Goal: Task Accomplishment & Management: Manage account settings

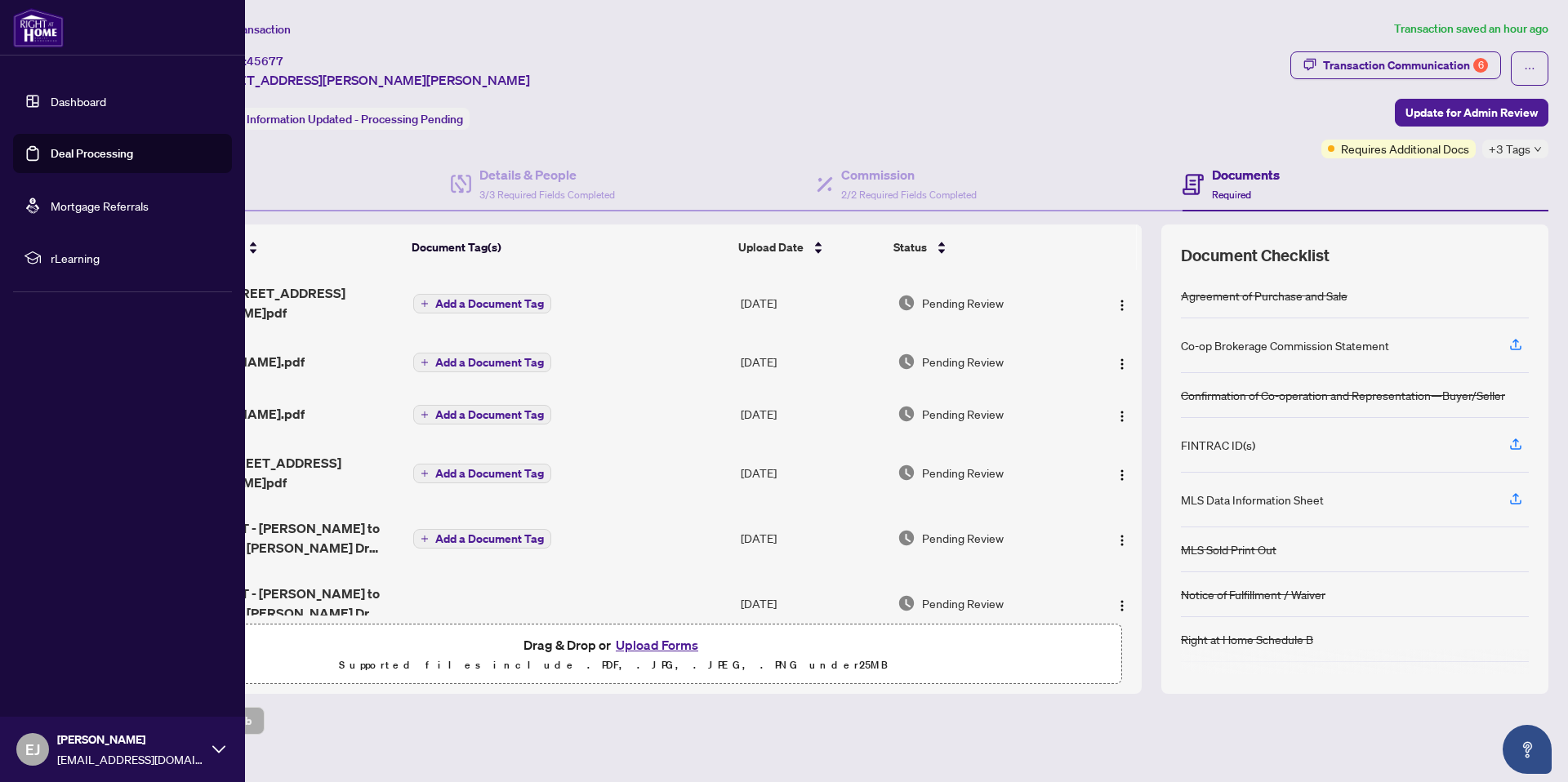
click at [68, 149] on link "Deal Processing" at bounding box center [92, 153] width 83 height 15
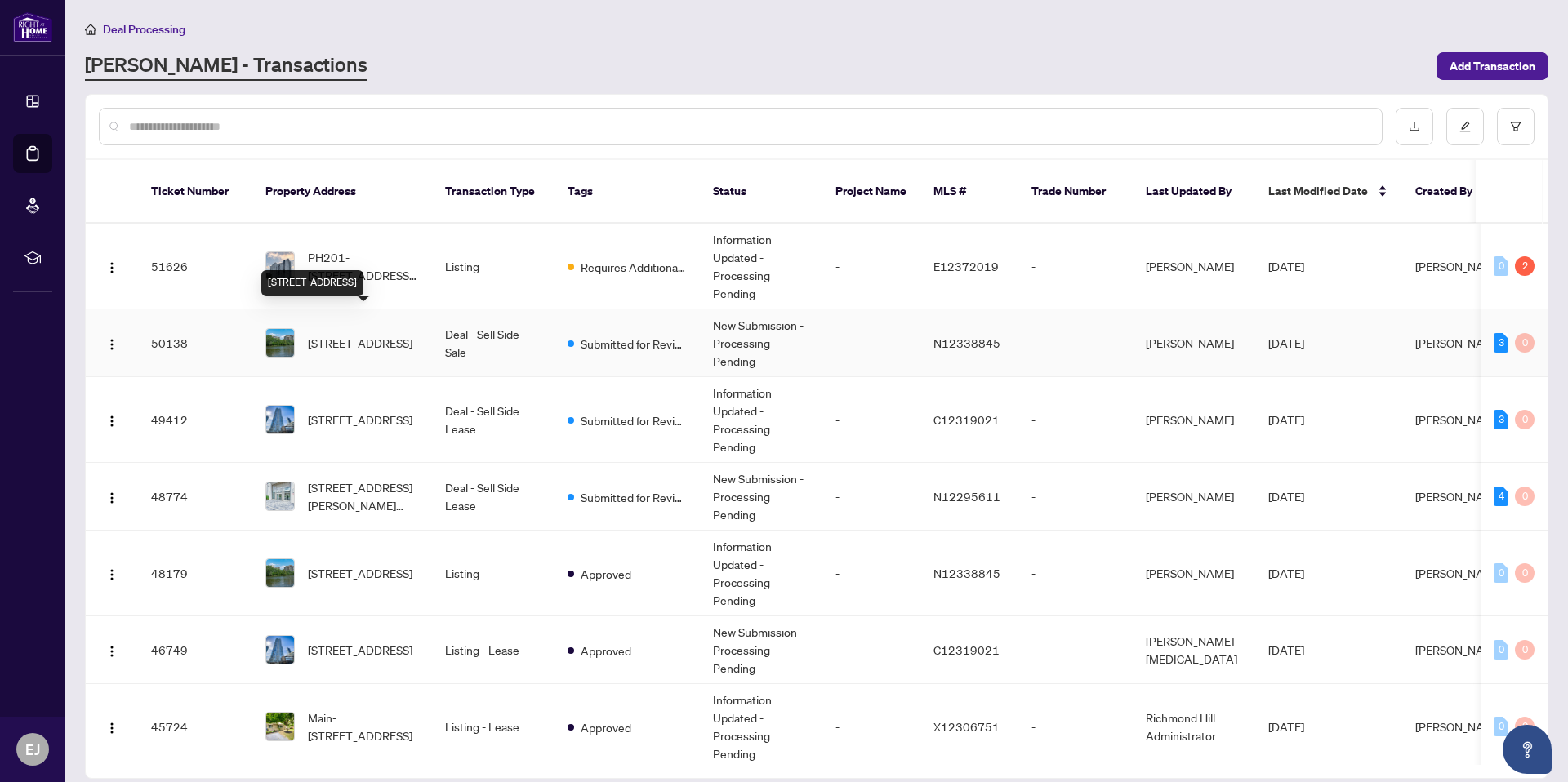
click at [382, 334] on span "[STREET_ADDRESS]" at bounding box center [360, 343] width 105 height 18
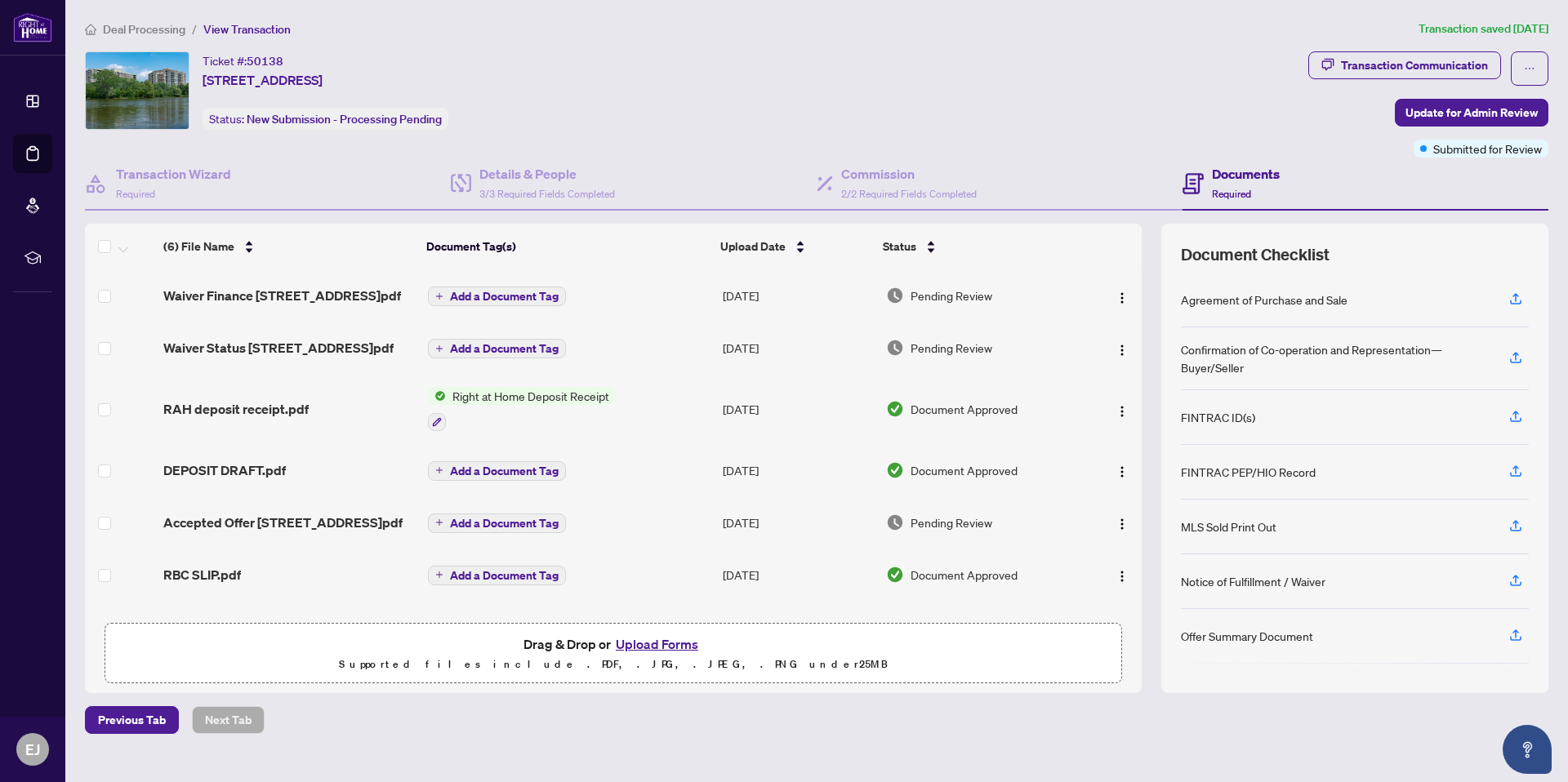
click at [664, 644] on button "Upload Forms" at bounding box center [657, 644] width 92 height 21
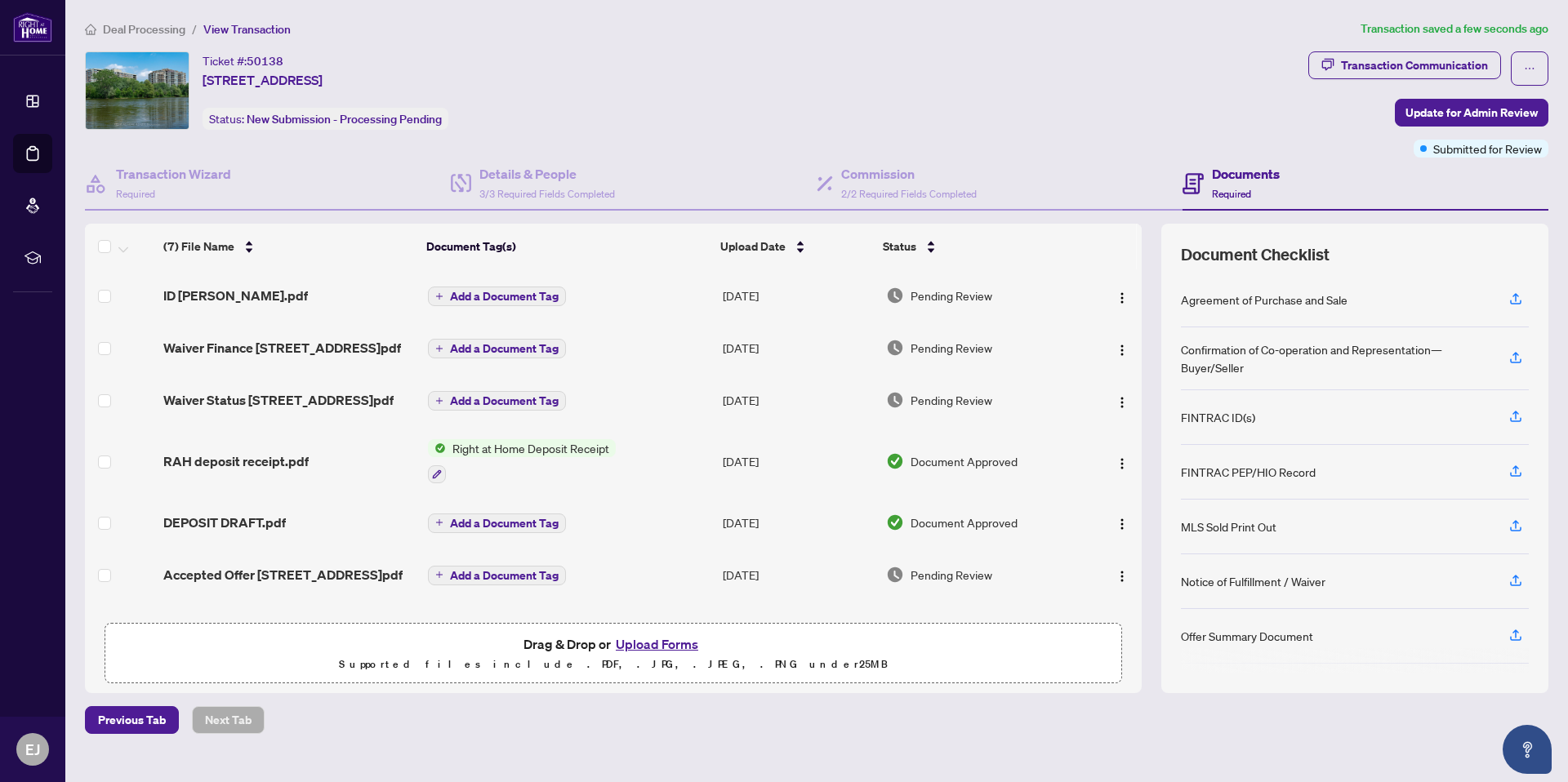
click at [649, 644] on button "Upload Forms" at bounding box center [657, 644] width 92 height 21
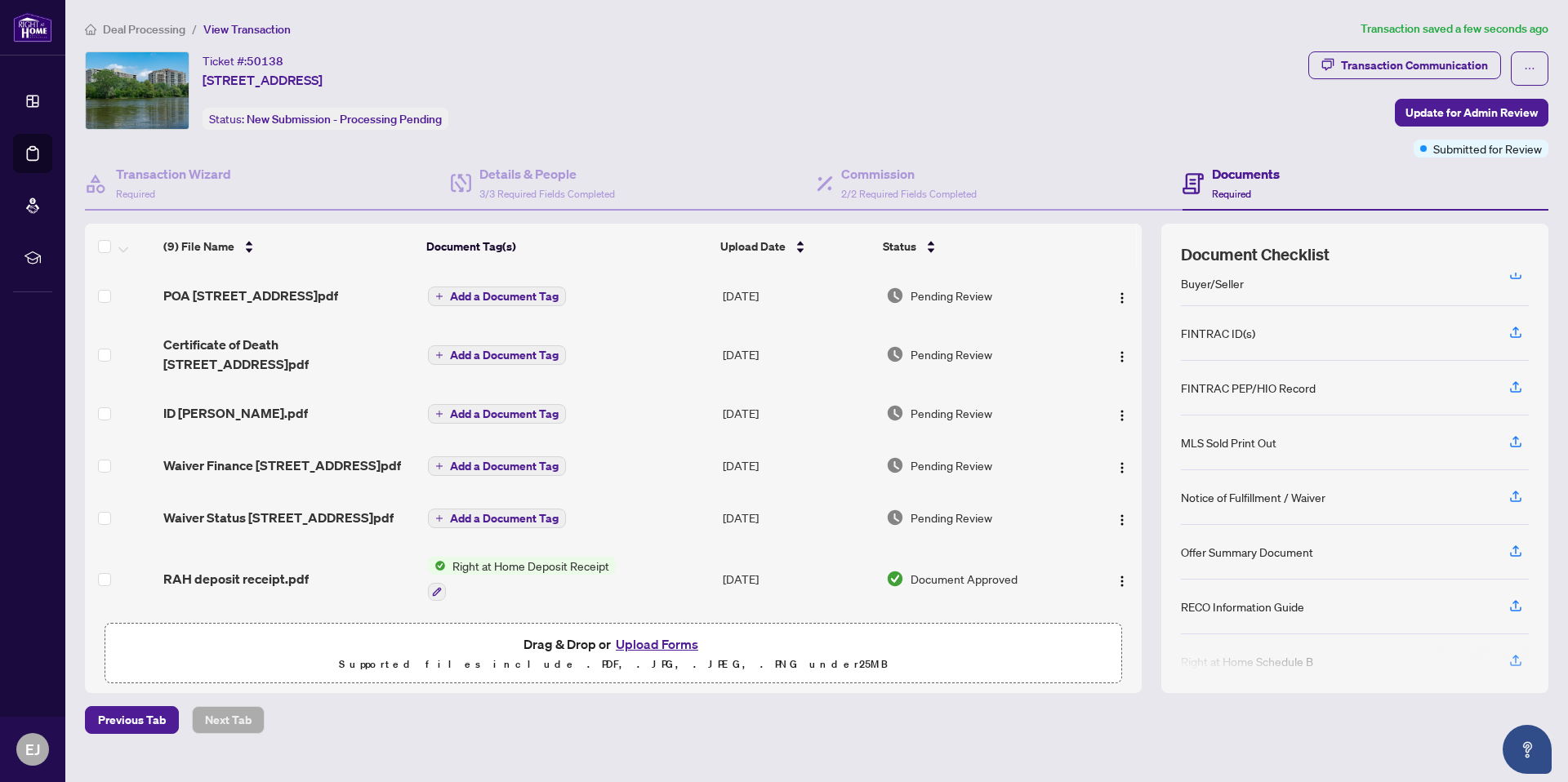
scroll to position [106, 0]
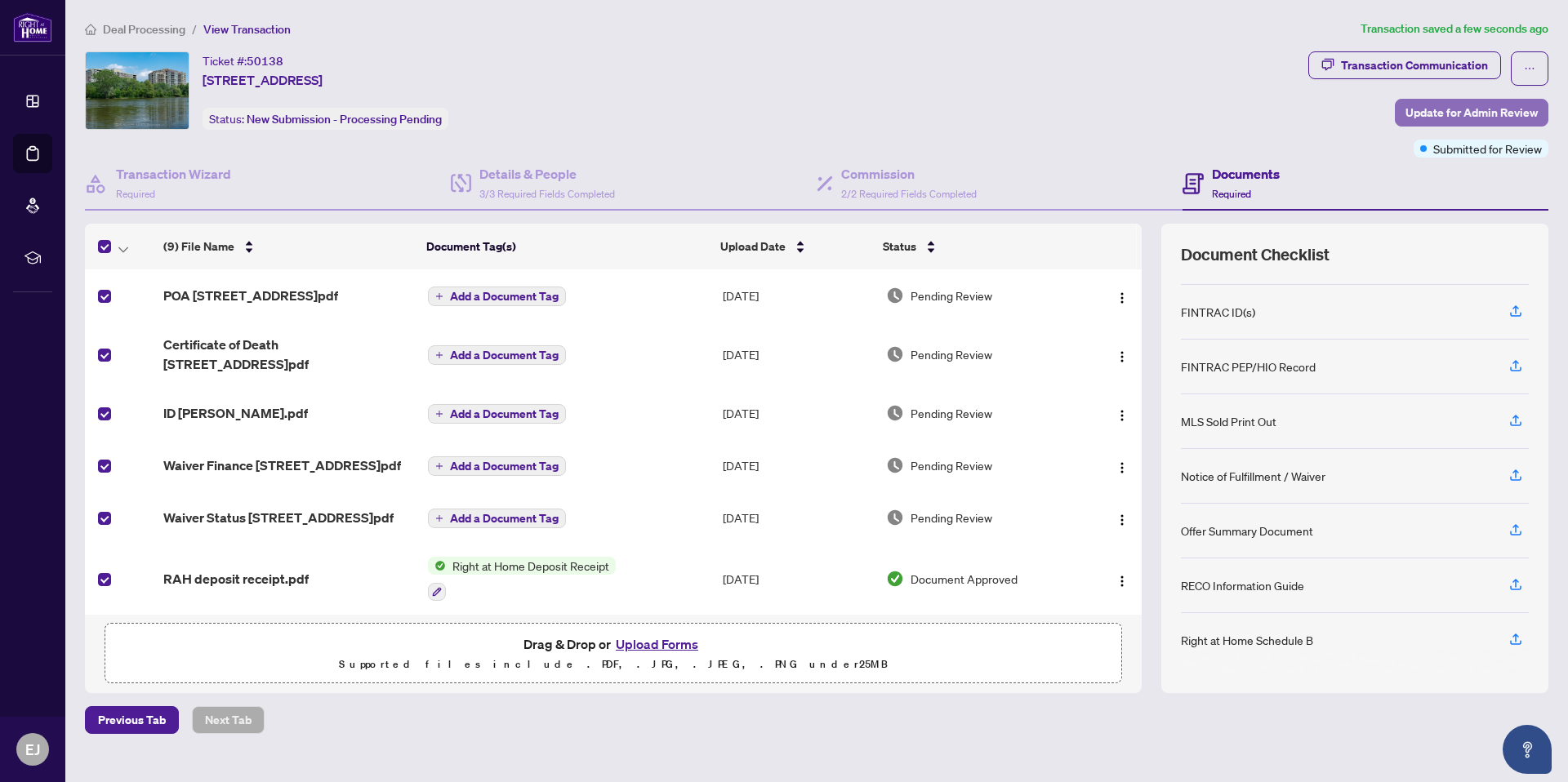
click at [1451, 111] on span "Update for Admin Review" at bounding box center [1472, 113] width 132 height 26
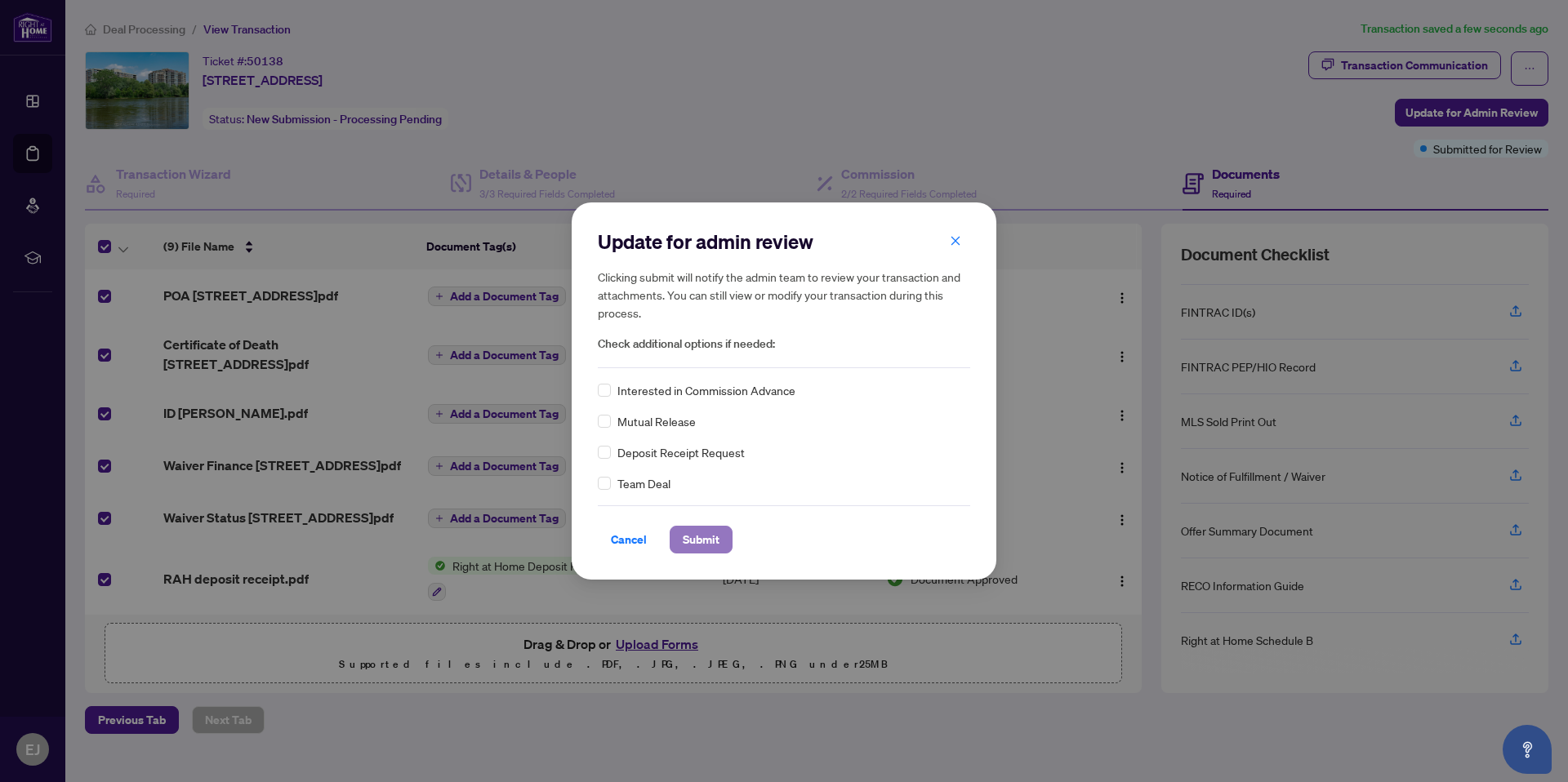
click at [710, 540] on span "Submit" at bounding box center [701, 540] width 37 height 26
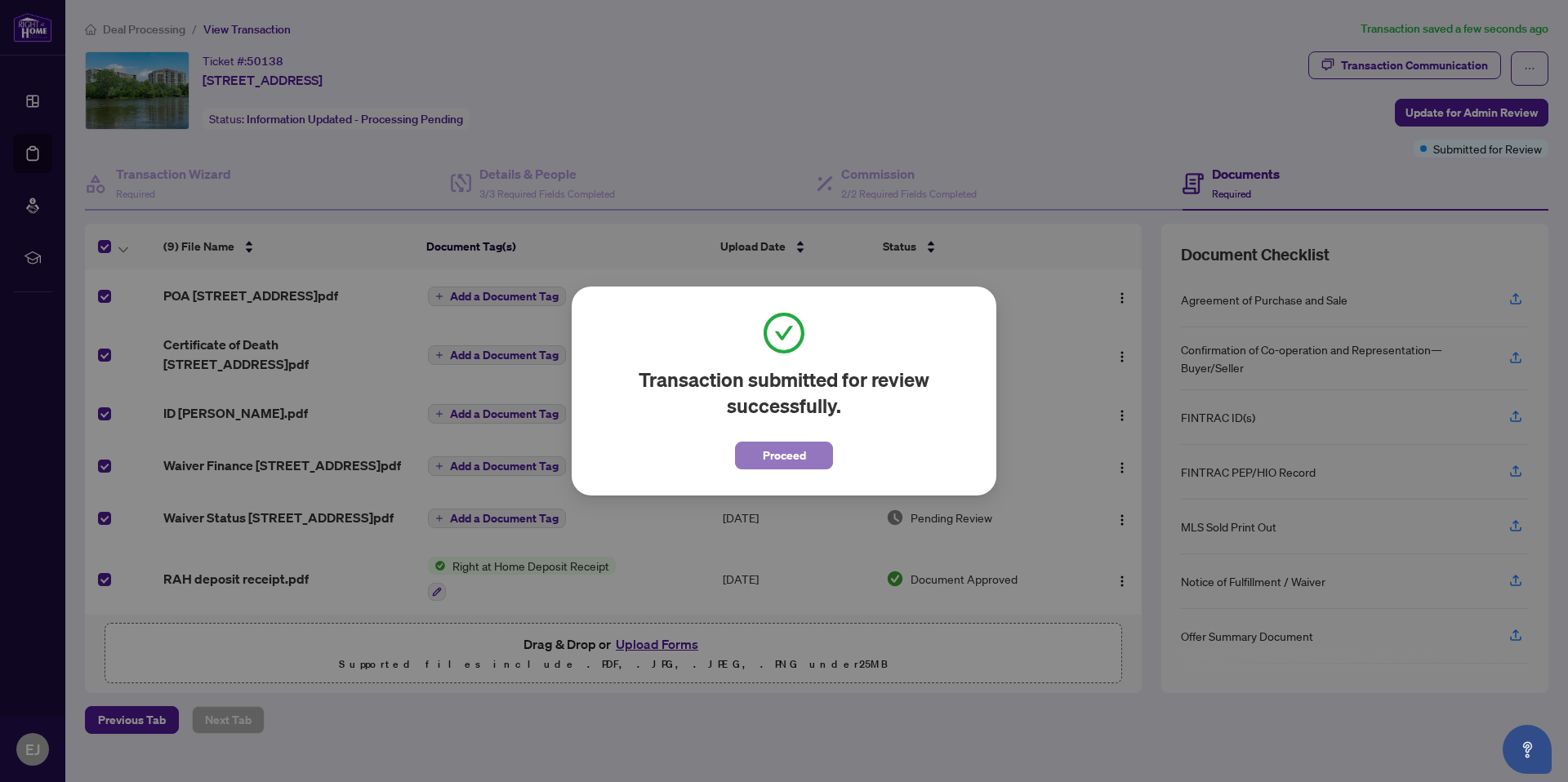
click at [781, 455] on span "Proceed" at bounding box center [785, 455] width 43 height 26
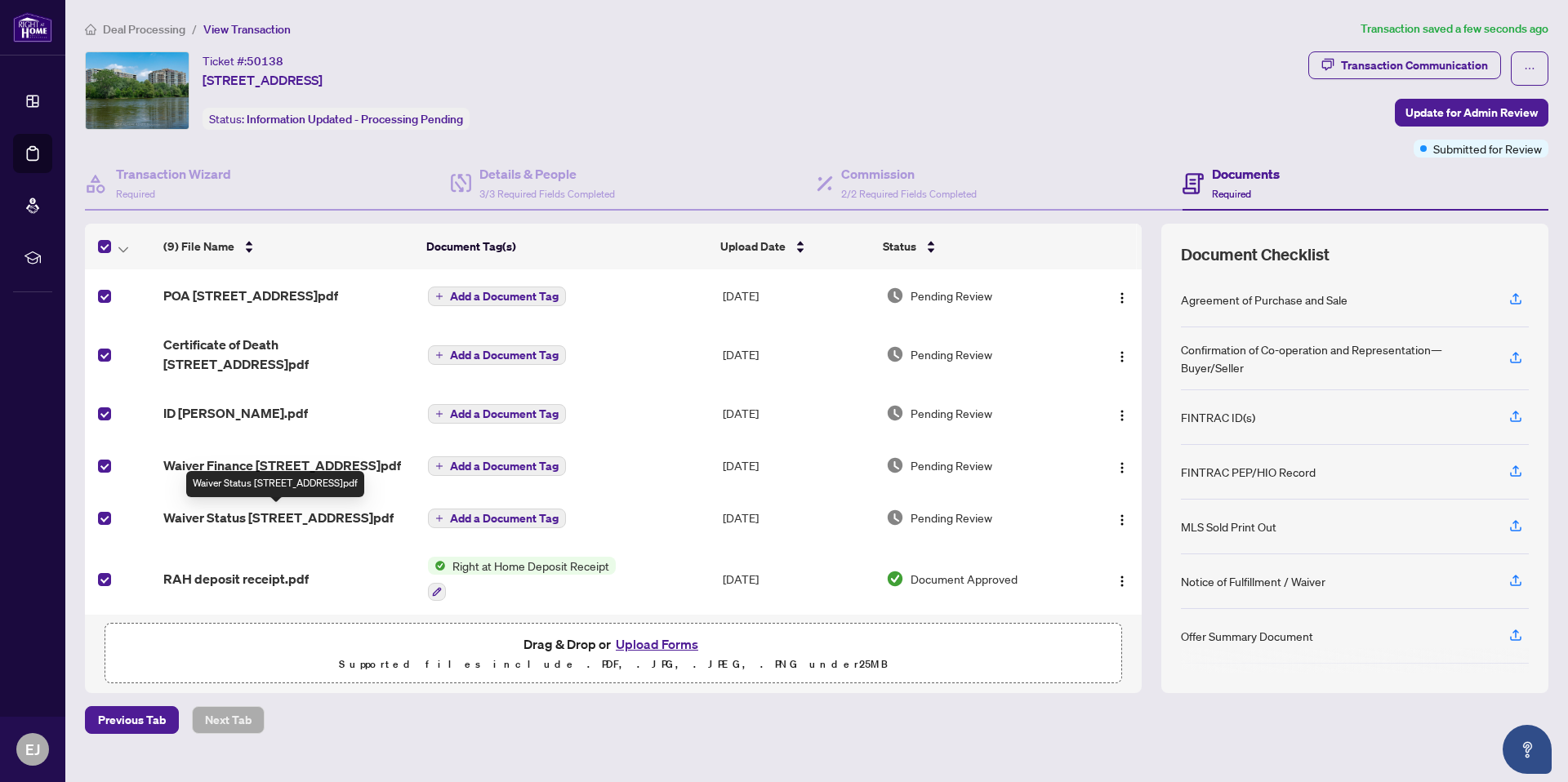
click at [209, 514] on span "Waiver Status [STREET_ADDRESS]pdf" at bounding box center [279, 517] width 230 height 20
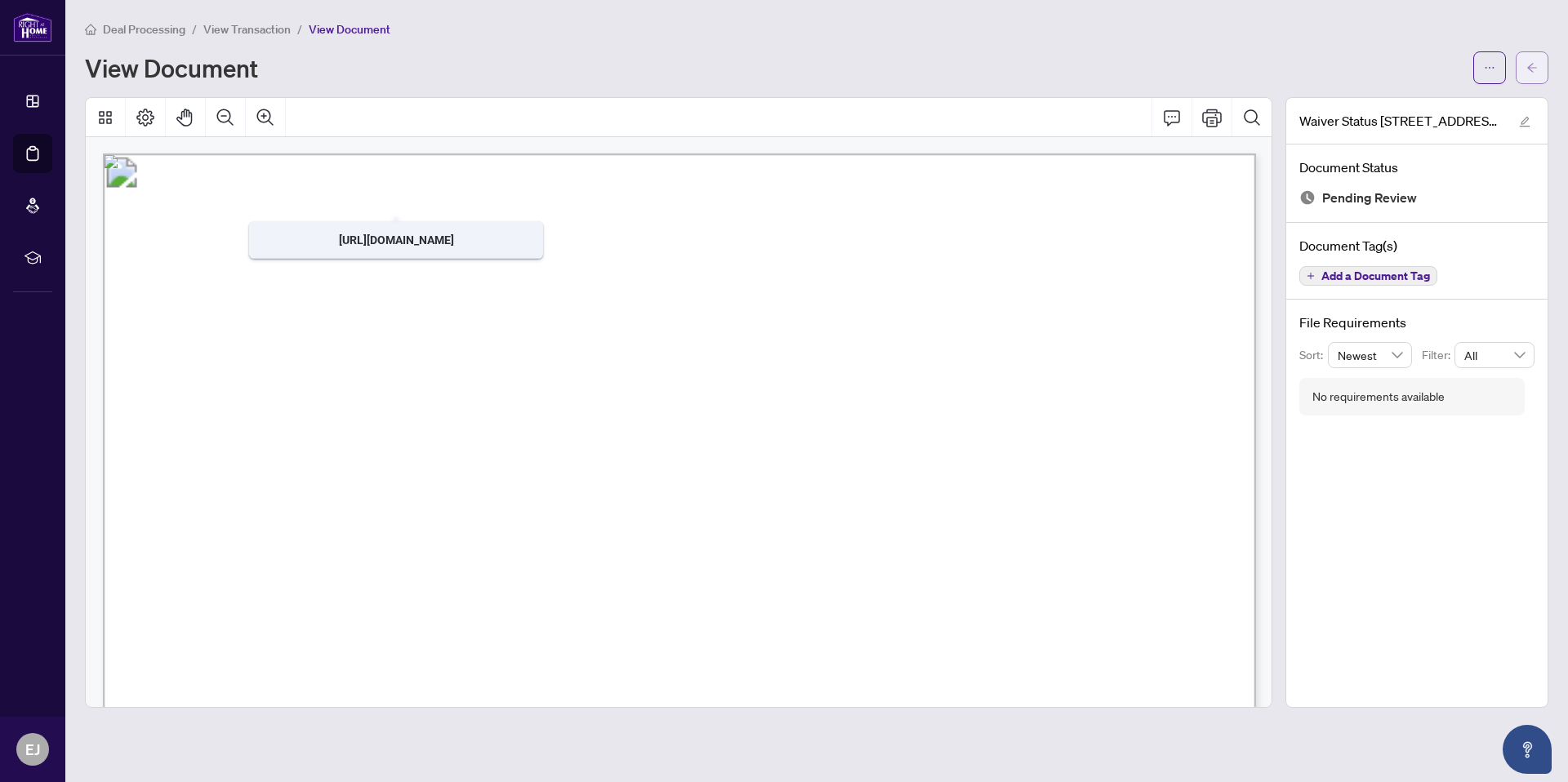
click at [1536, 65] on icon "arrow-left" at bounding box center [1532, 67] width 11 height 11
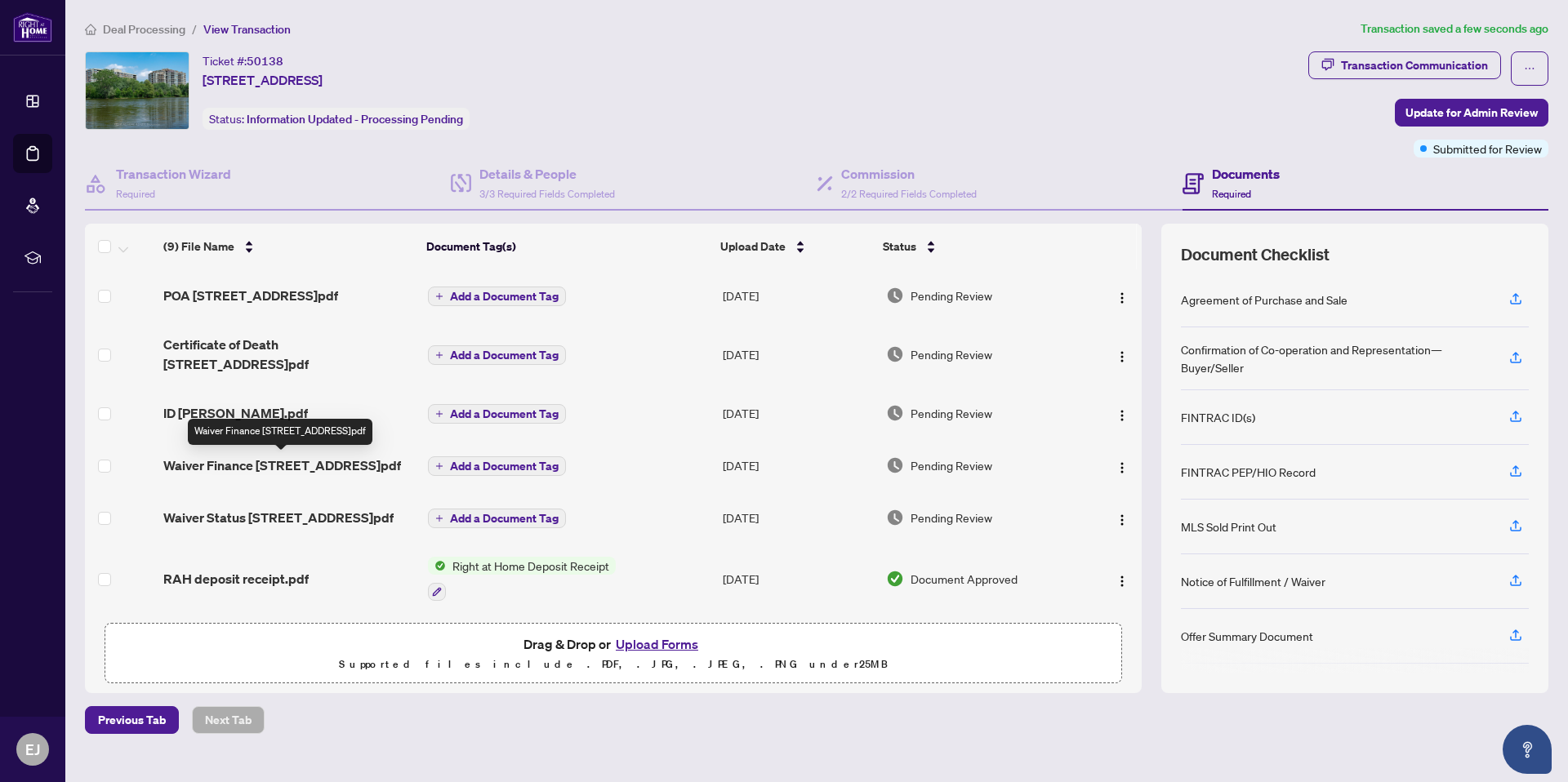
click at [289, 462] on span "Waiver Finance [STREET_ADDRESS]pdf" at bounding box center [282, 465] width 238 height 20
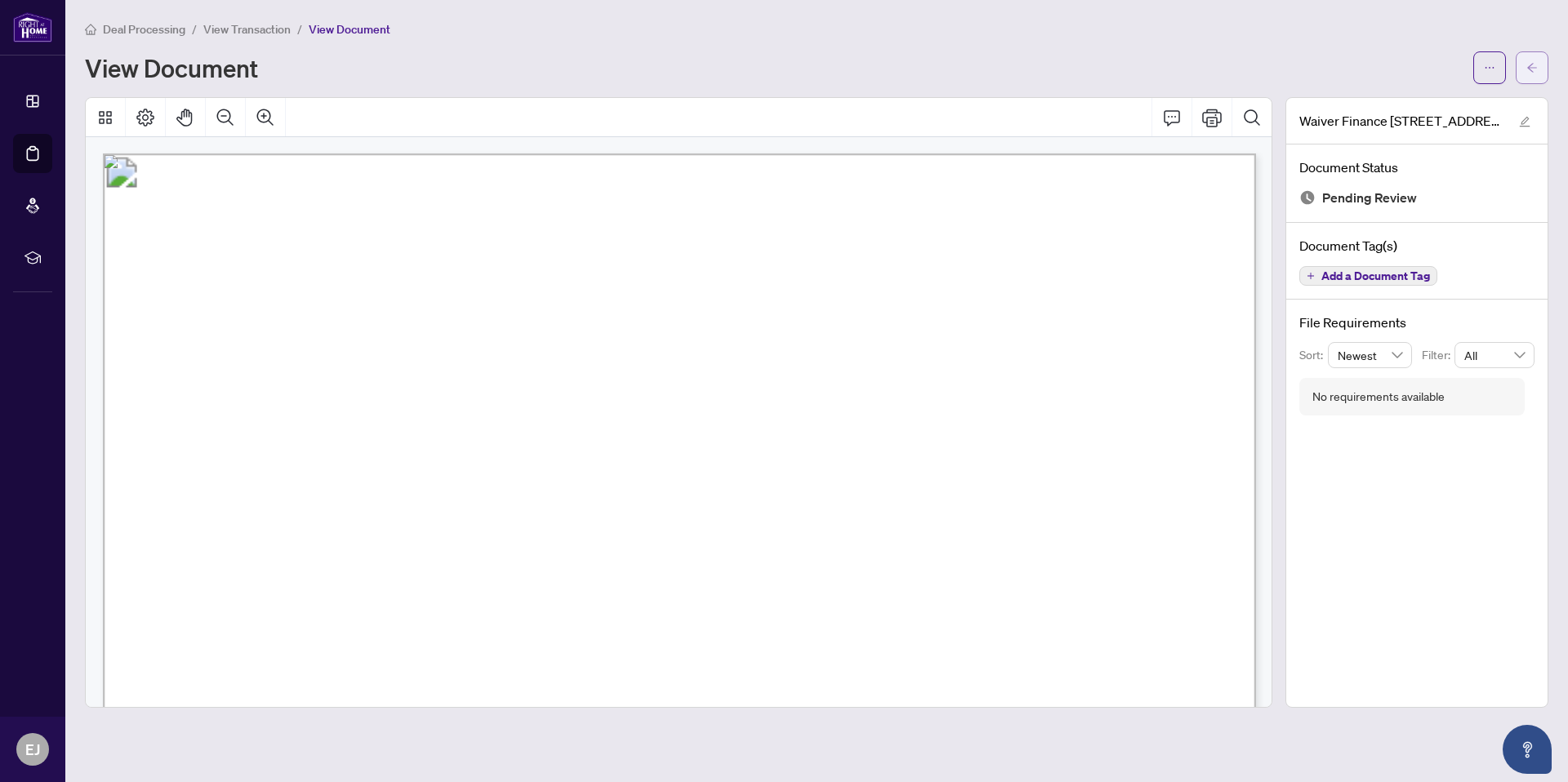
click at [1524, 69] on button "button" at bounding box center [1533, 68] width 33 height 33
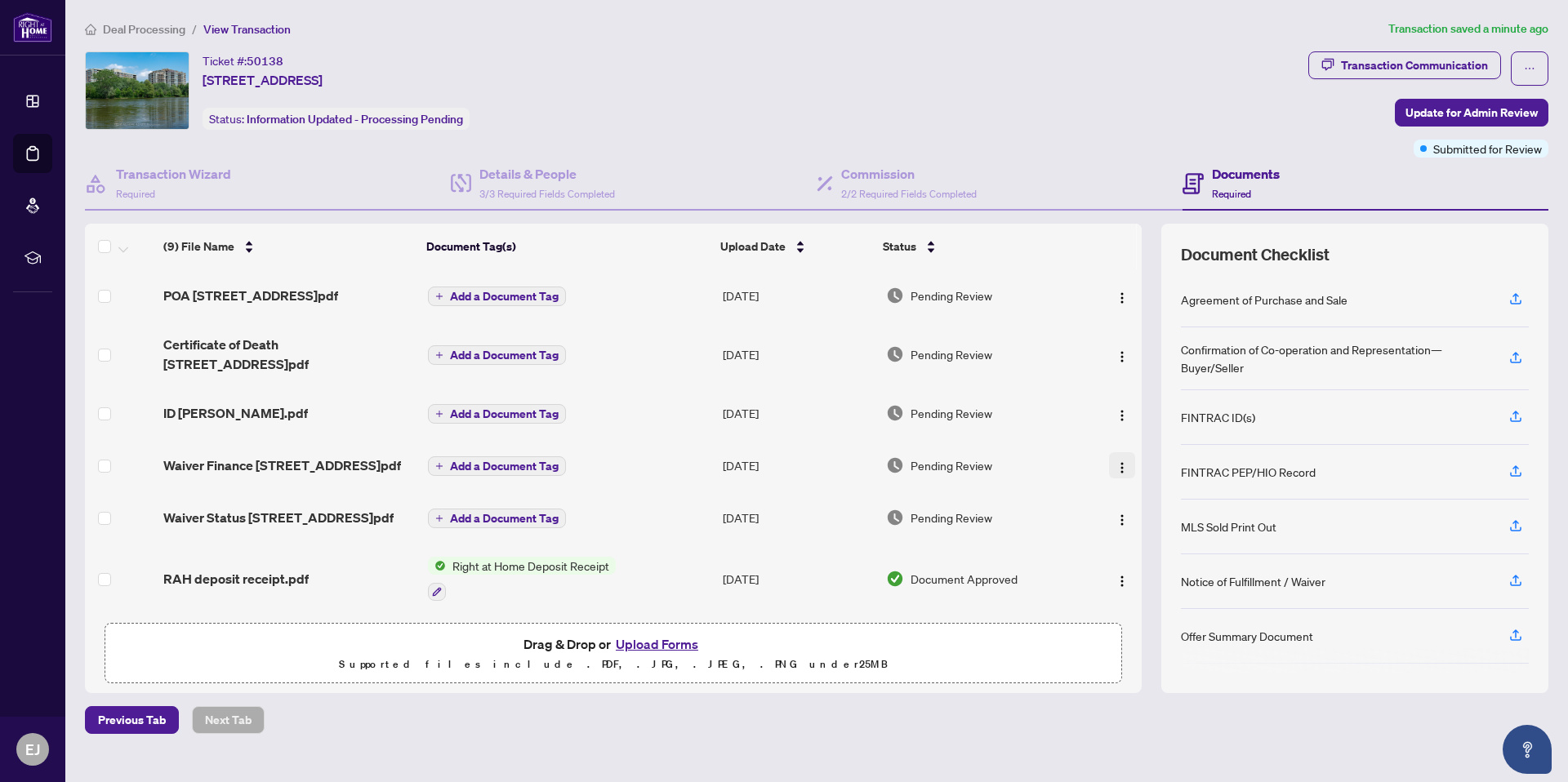
click at [1117, 466] on img "button" at bounding box center [1122, 467] width 13 height 13
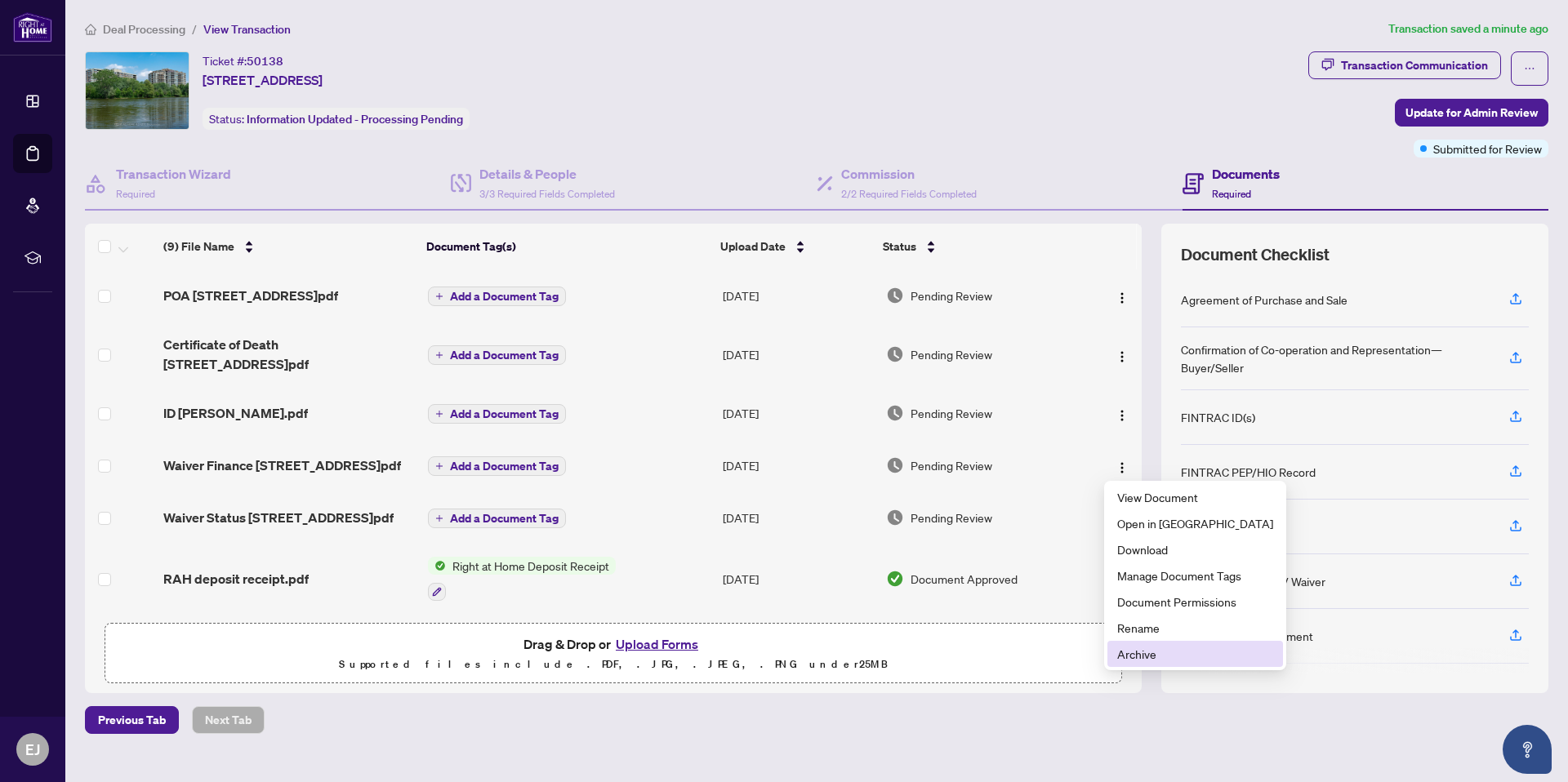
click at [1147, 654] on span "Archive" at bounding box center [1195, 654] width 156 height 18
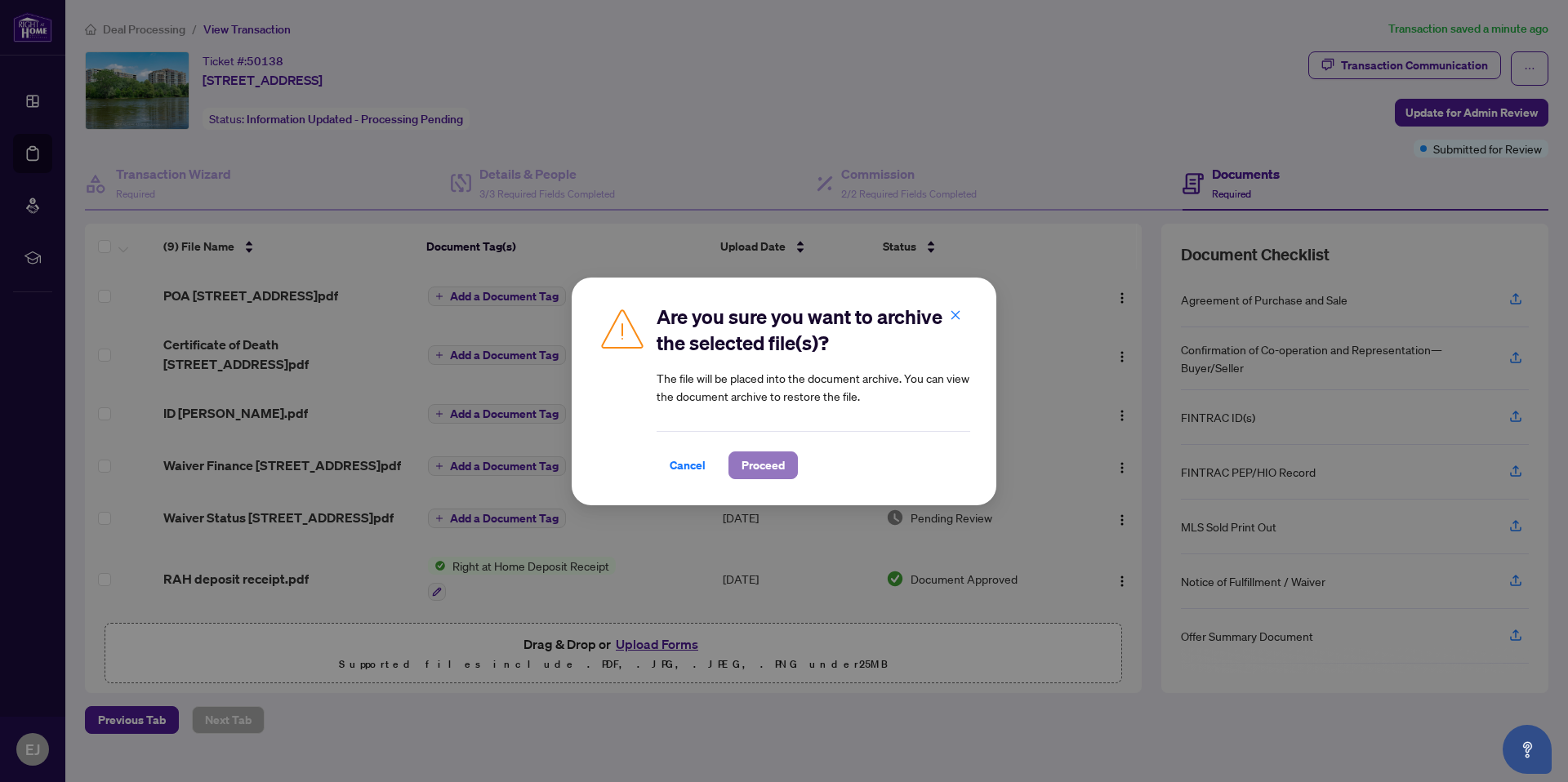
click at [763, 458] on span "Proceed" at bounding box center [763, 465] width 43 height 26
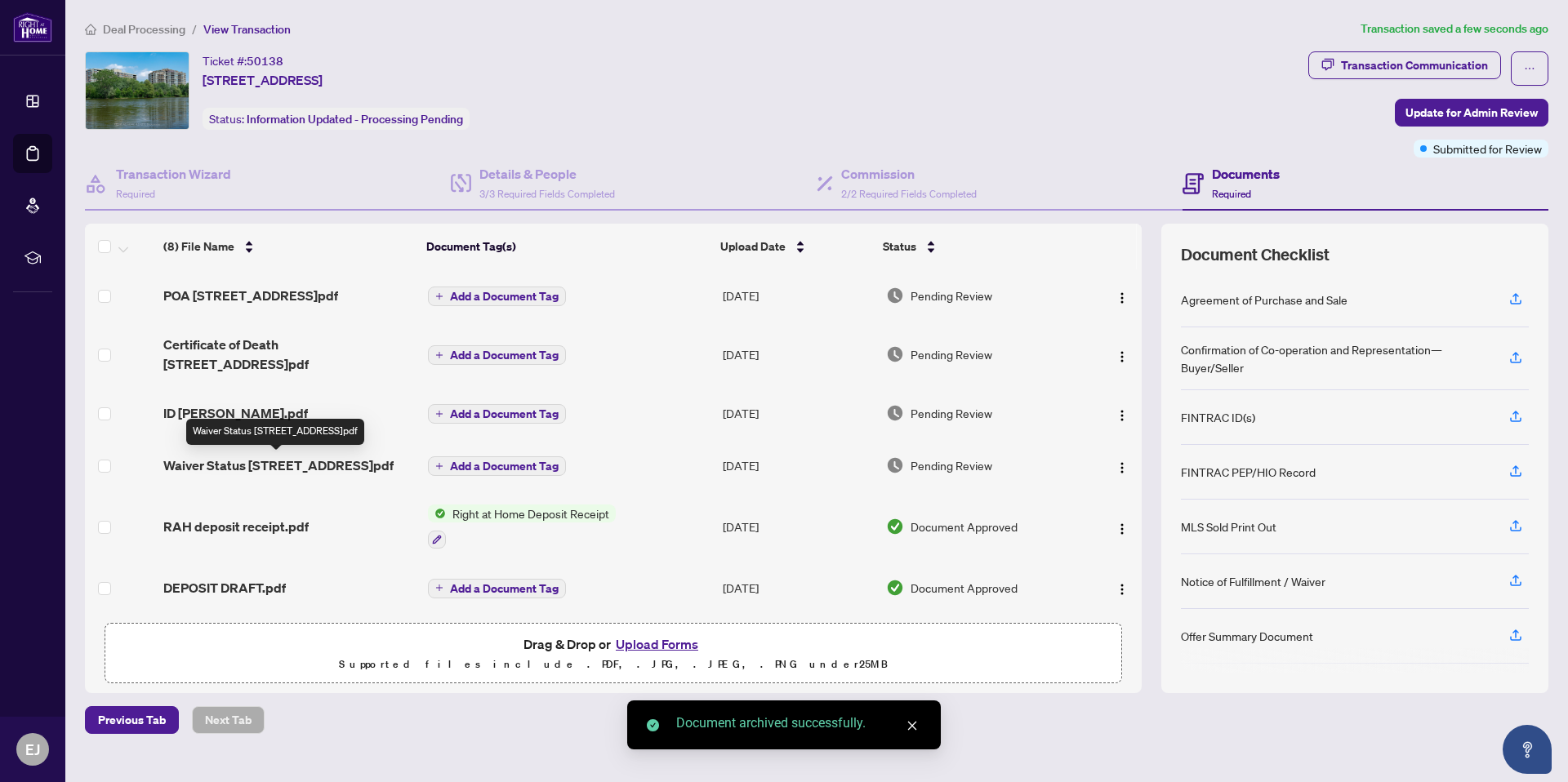
click at [282, 463] on span "Waiver Status [STREET_ADDRESS]pdf" at bounding box center [279, 465] width 230 height 20
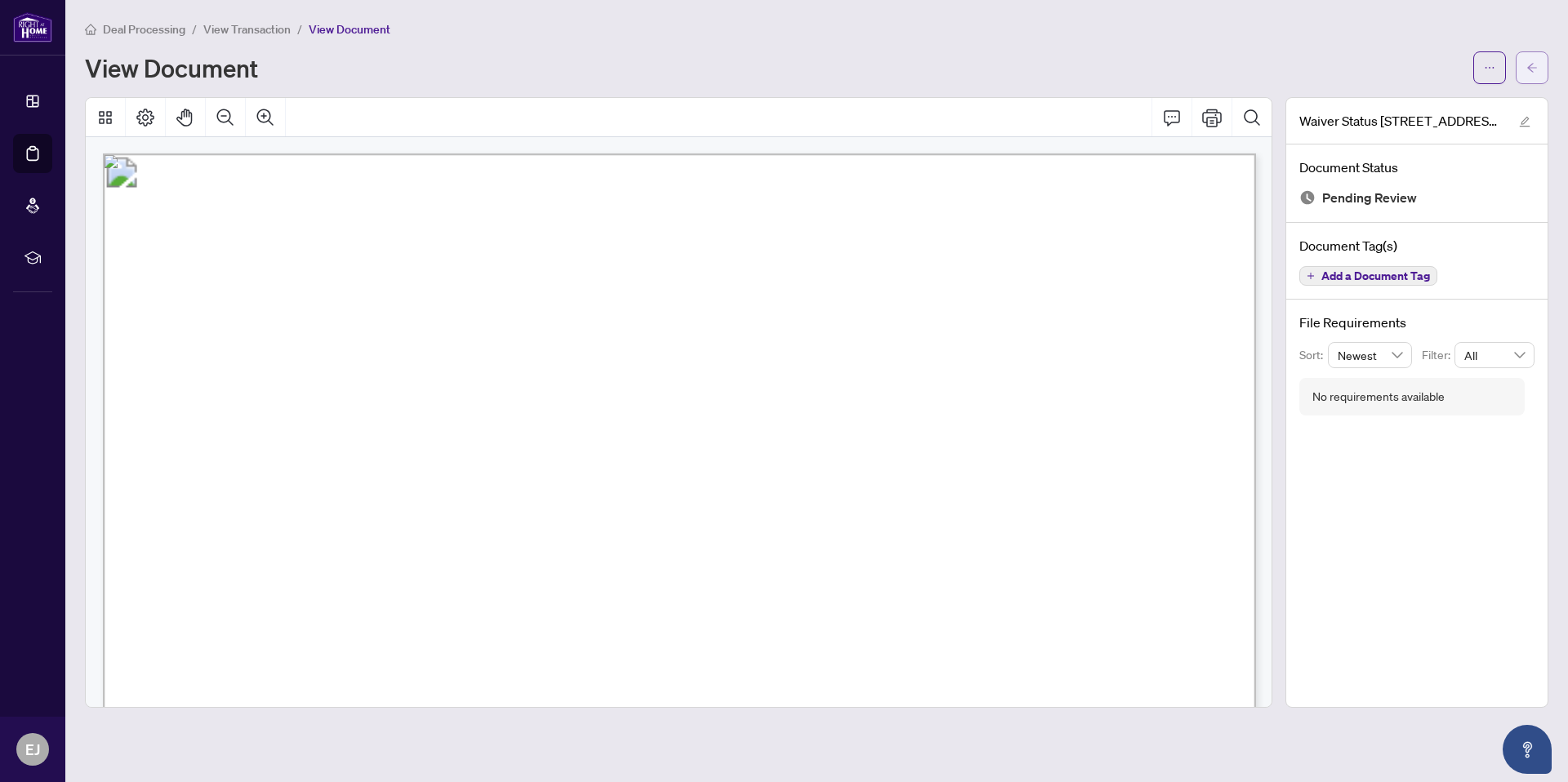
click at [1533, 64] on icon "arrow-left" at bounding box center [1532, 67] width 11 height 11
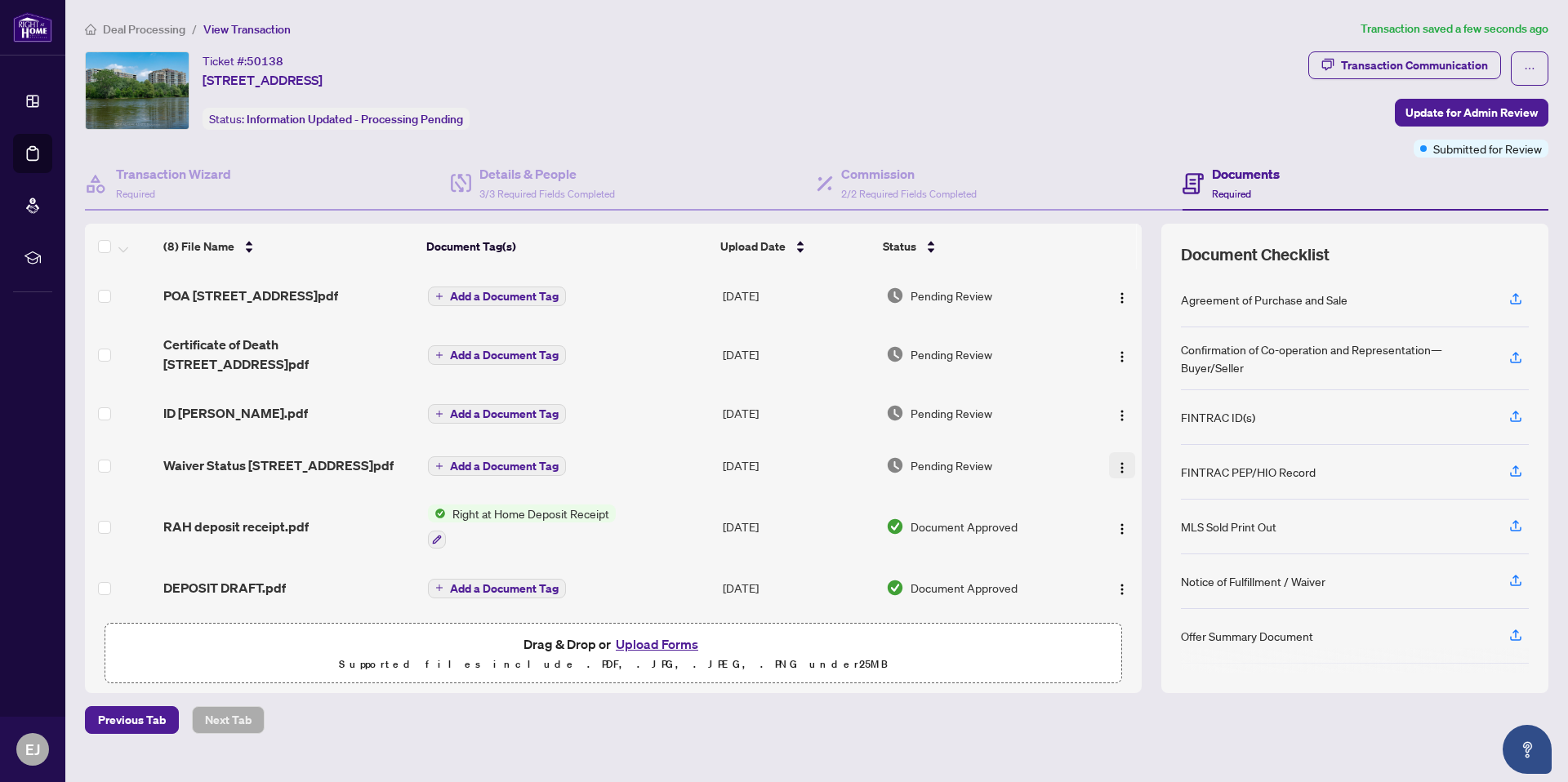
click at [1116, 465] on img "button" at bounding box center [1122, 467] width 13 height 13
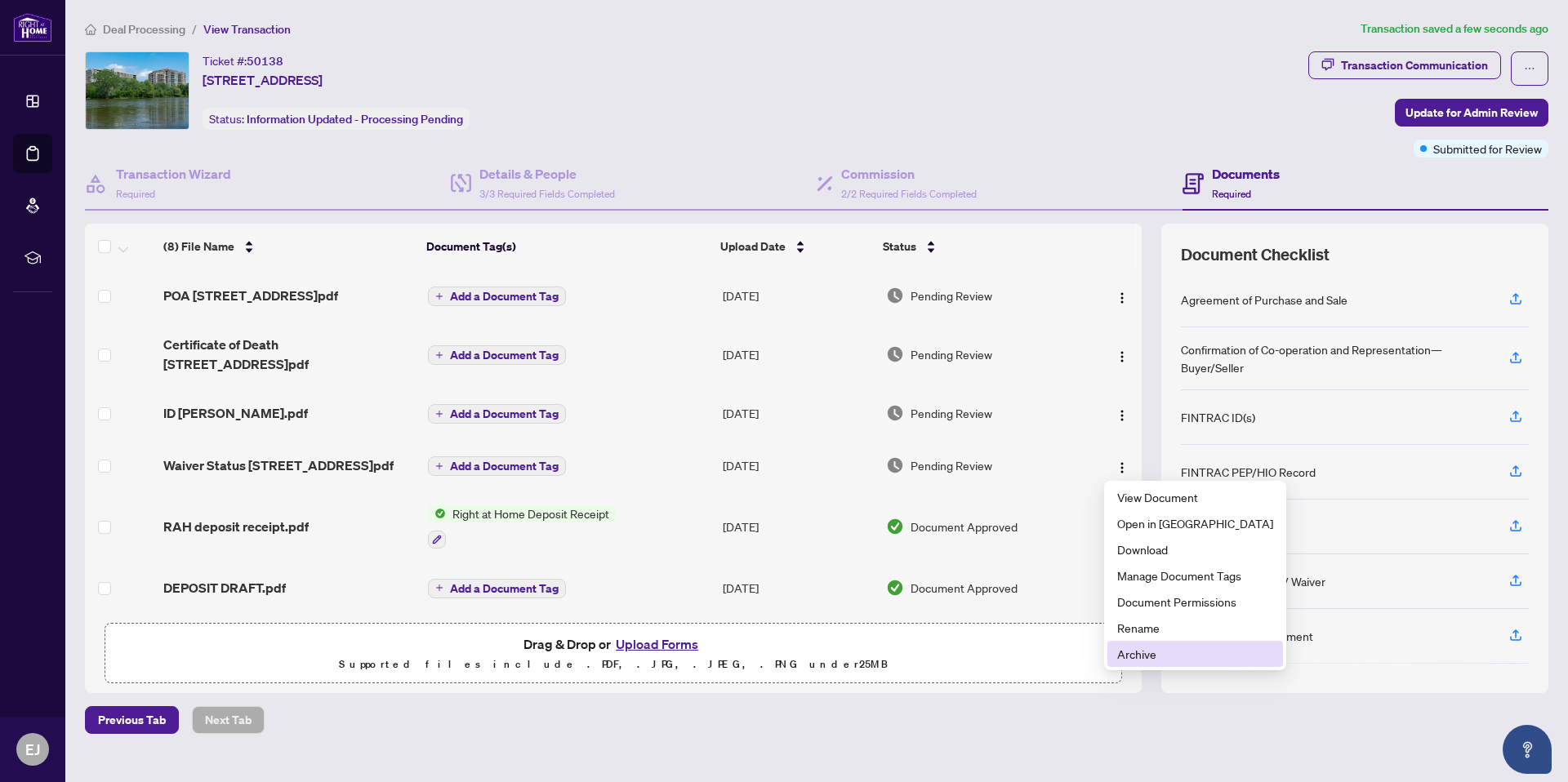
click at [1137, 651] on span "Archive" at bounding box center [1195, 654] width 156 height 18
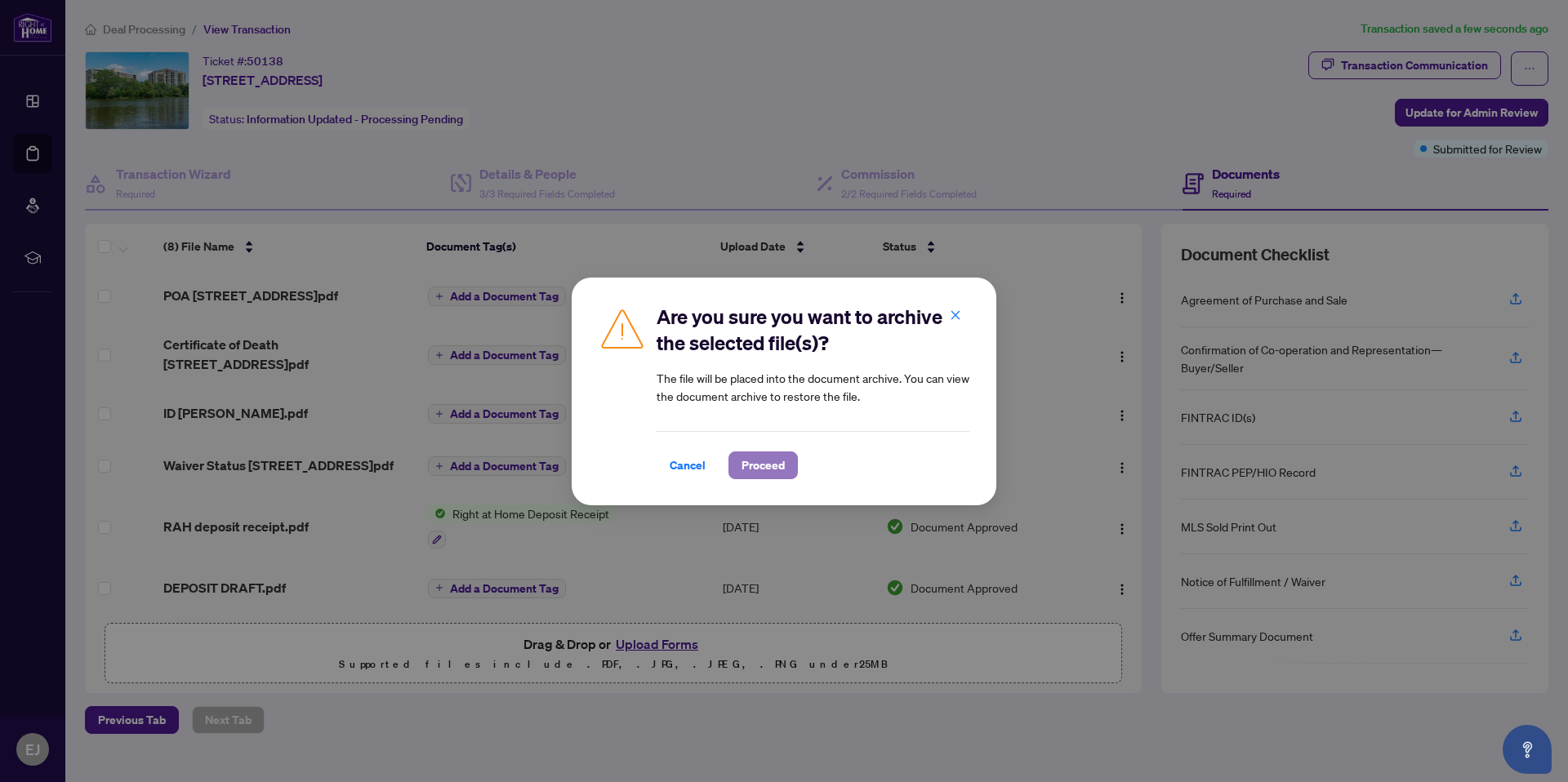
click at [763, 459] on span "Proceed" at bounding box center [763, 465] width 43 height 26
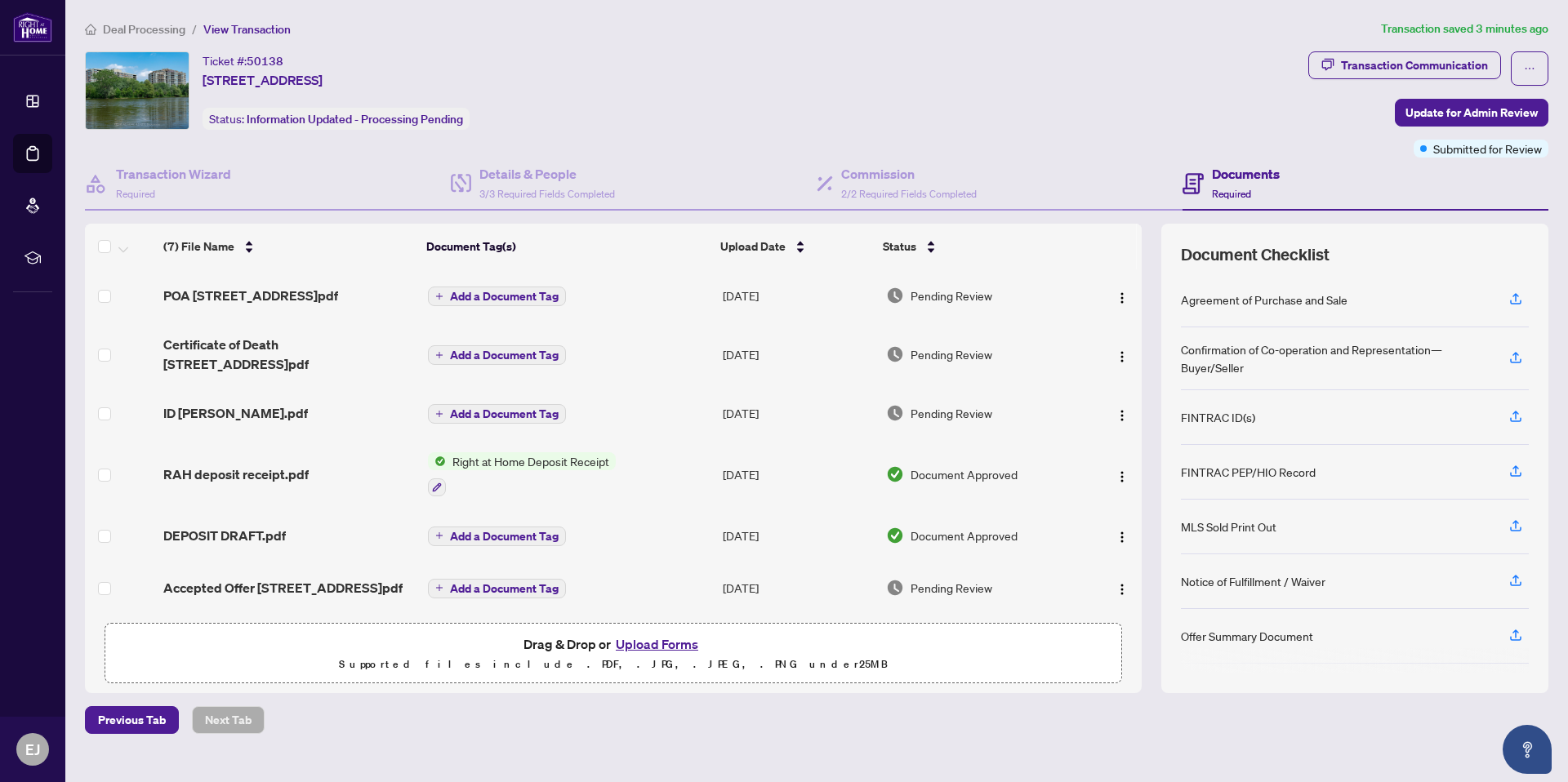
click at [505, 586] on span "Add a Document Tag" at bounding box center [505, 588] width 108 height 11
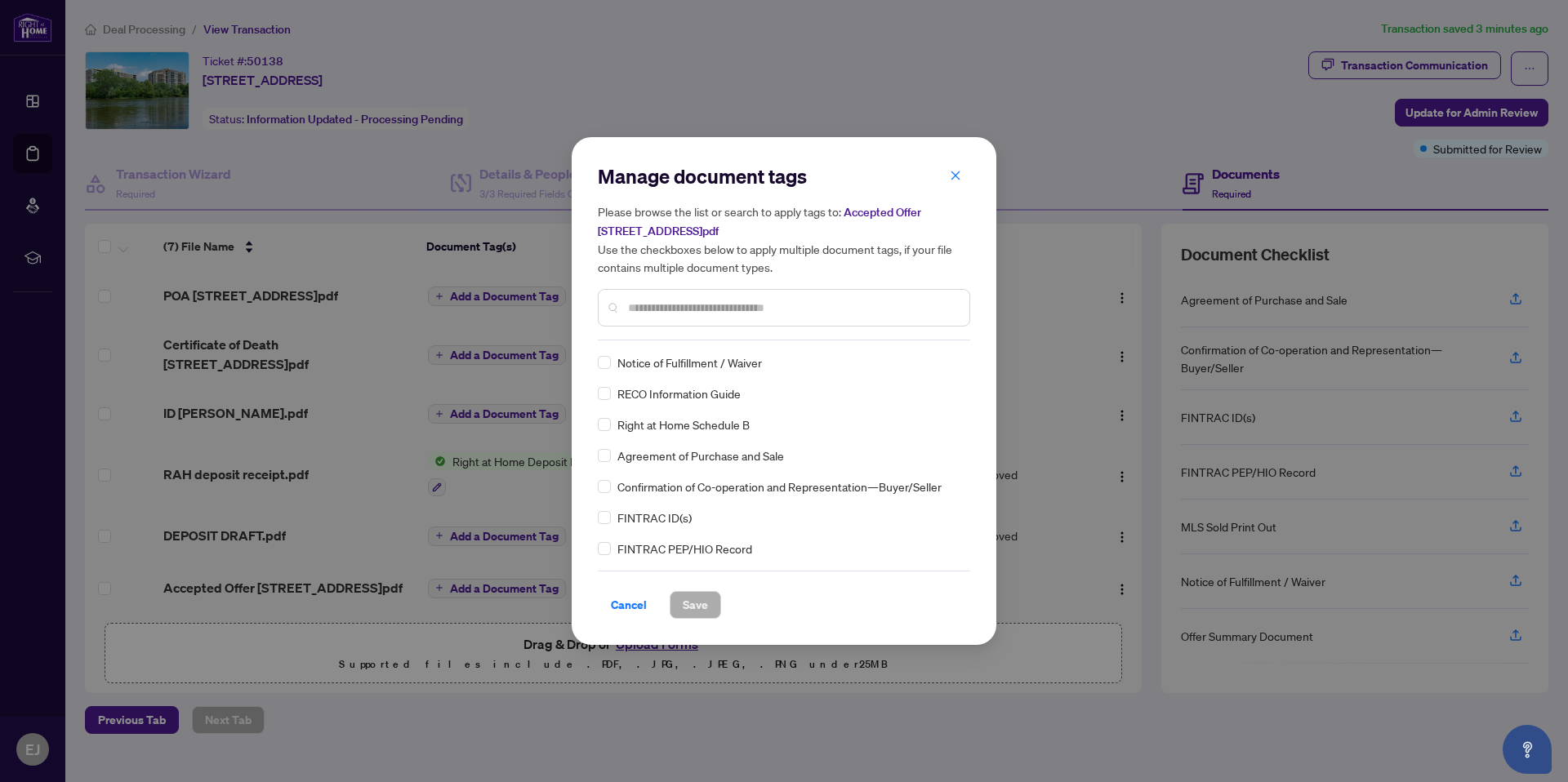
drag, startPoint x: 958, startPoint y: 176, endPoint x: 1100, endPoint y: 459, distance: 316.6
click at [958, 176] on icon "close" at bounding box center [955, 175] width 11 height 11
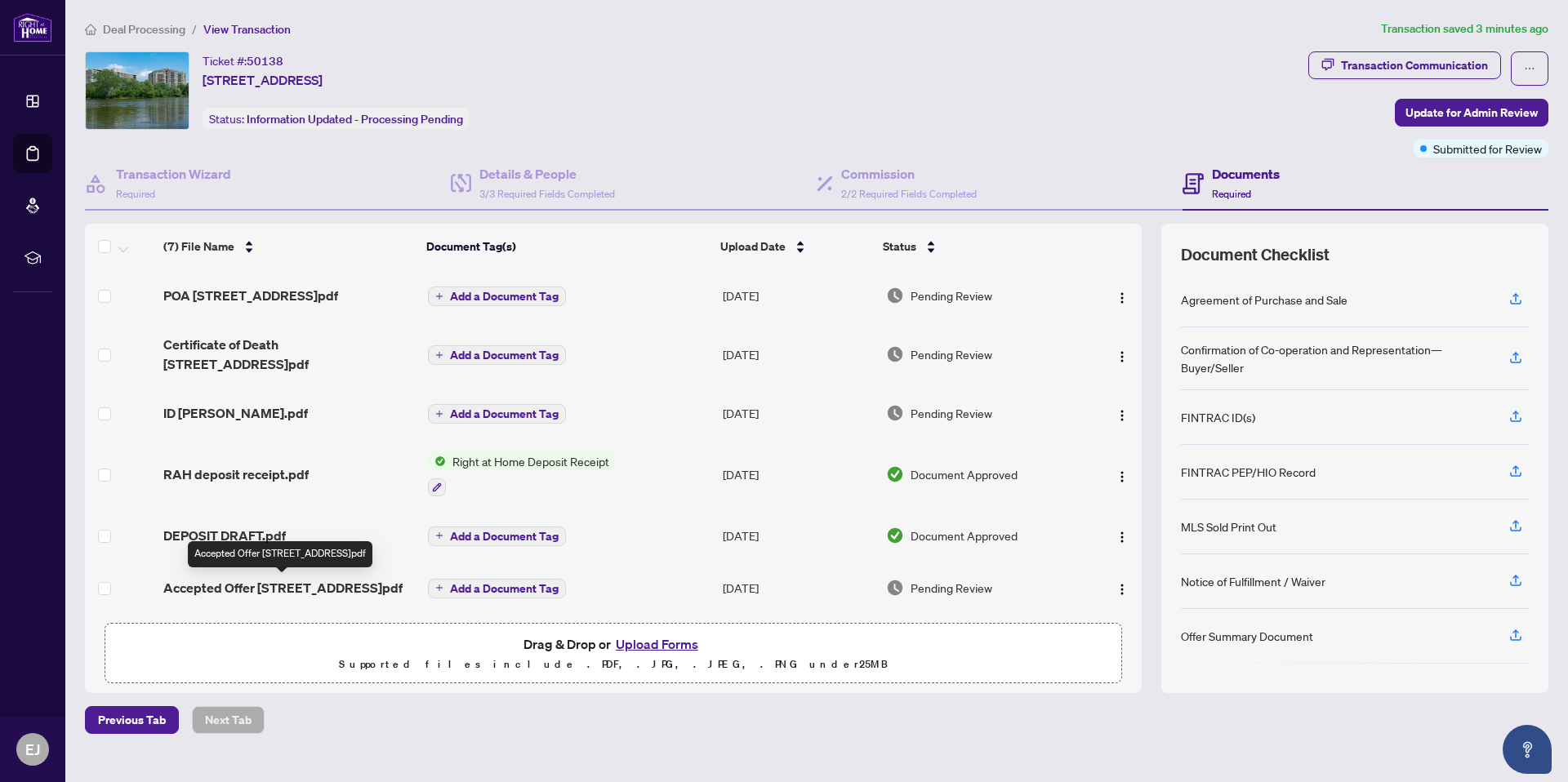
click at [344, 590] on span "Accepted Offer [STREET_ADDRESS]pdf" at bounding box center [283, 588] width 239 height 20
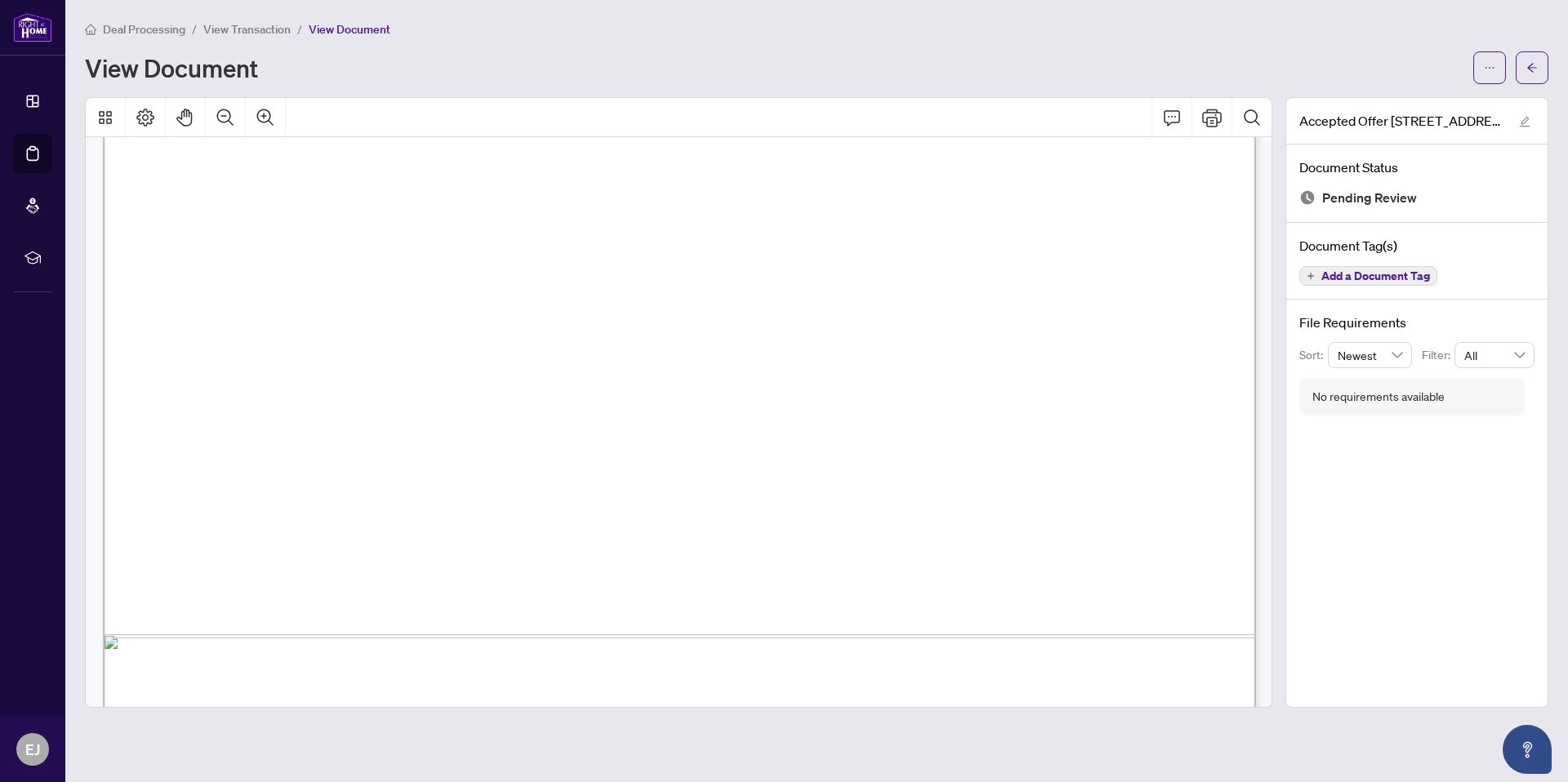
scroll to position [8429, 0]
drag, startPoint x: 1532, startPoint y: 62, endPoint x: 1567, endPoint y: 147, distance: 91.9
click at [1532, 62] on icon "arrow-left" at bounding box center [1532, 67] width 11 height 11
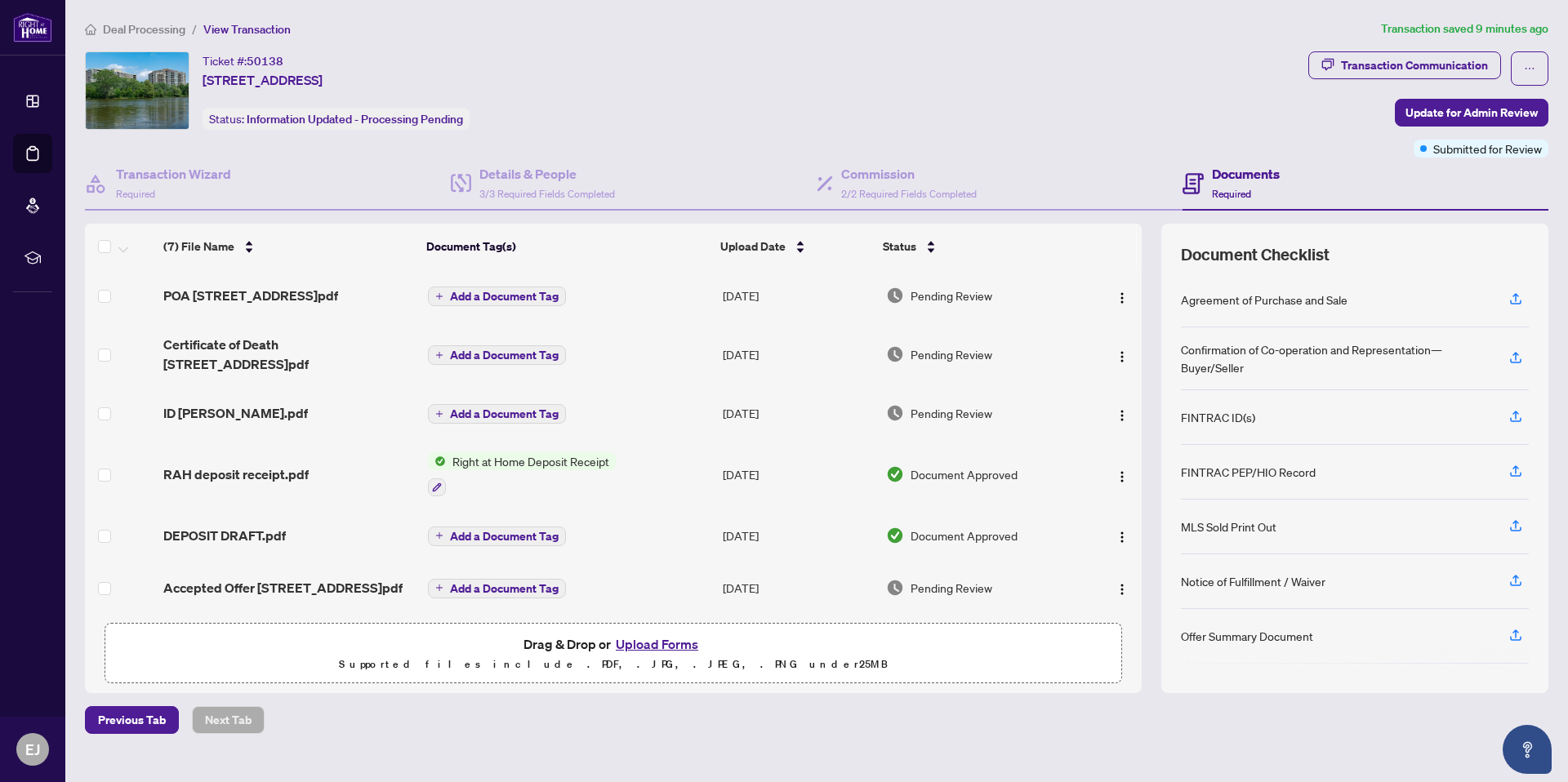
scroll to position [57, 0]
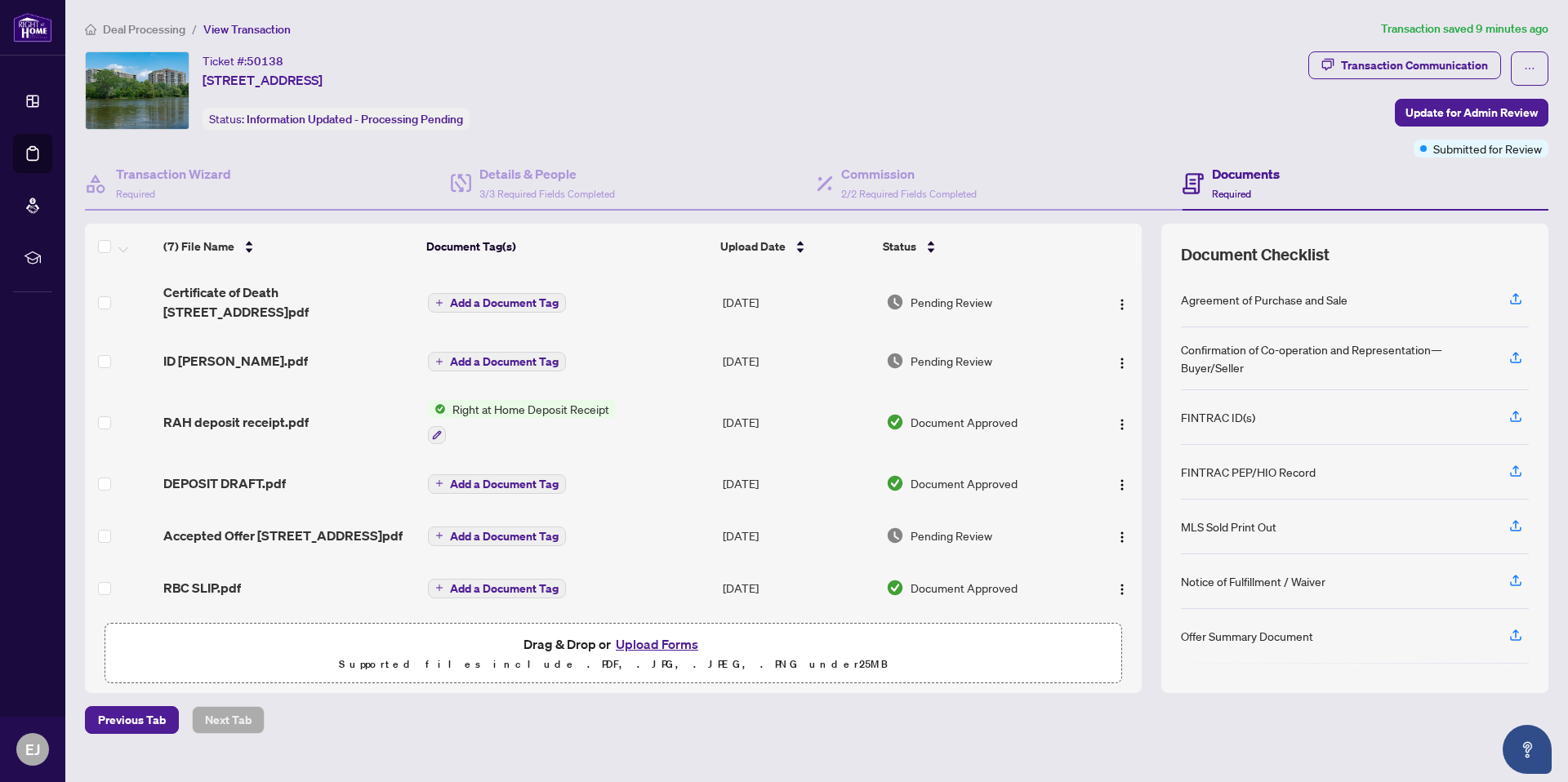
click at [658, 643] on button "Upload Forms" at bounding box center [657, 644] width 92 height 21
click at [664, 642] on button "Upload Forms" at bounding box center [657, 644] width 92 height 21
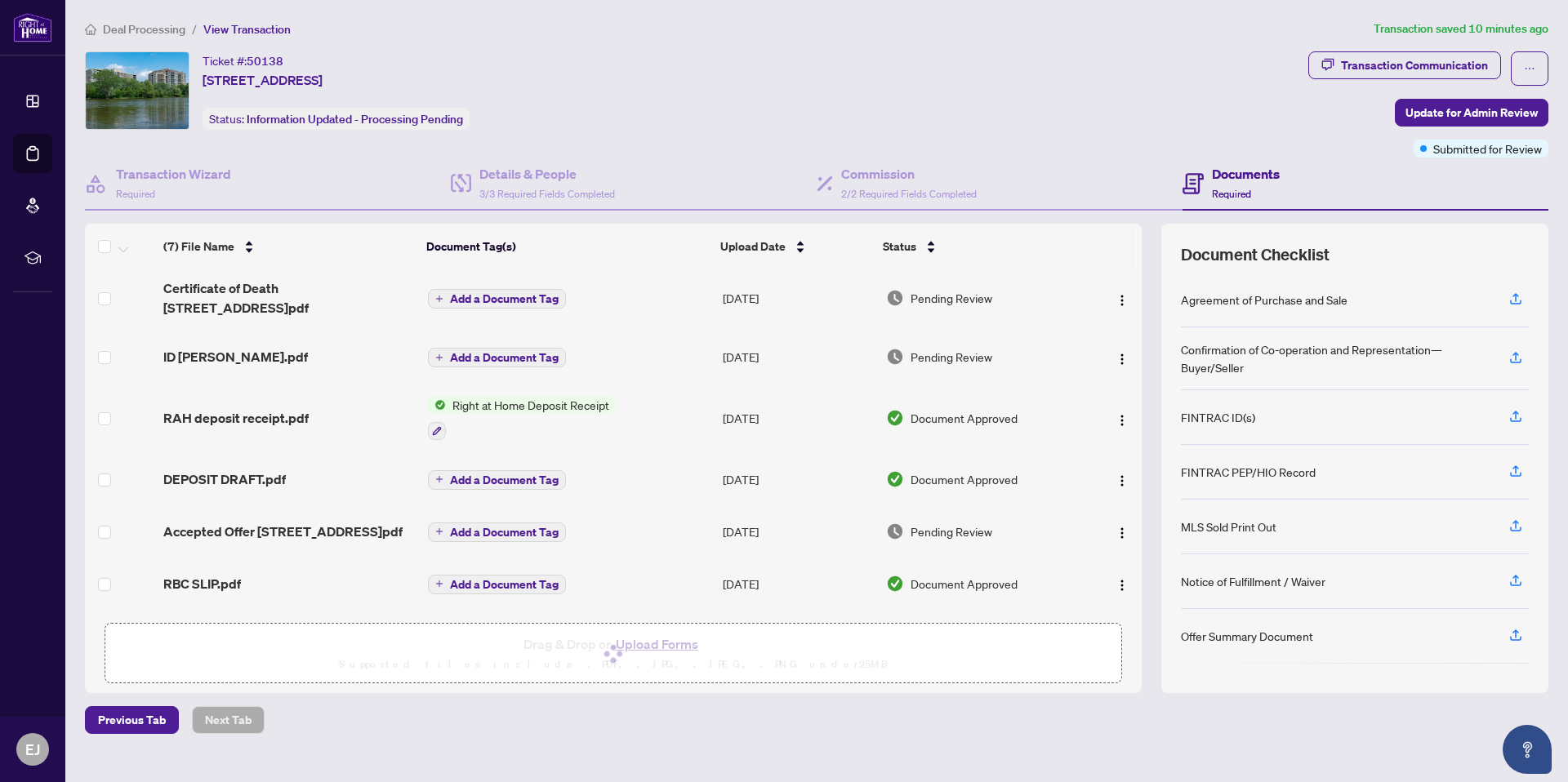
scroll to position [0, 0]
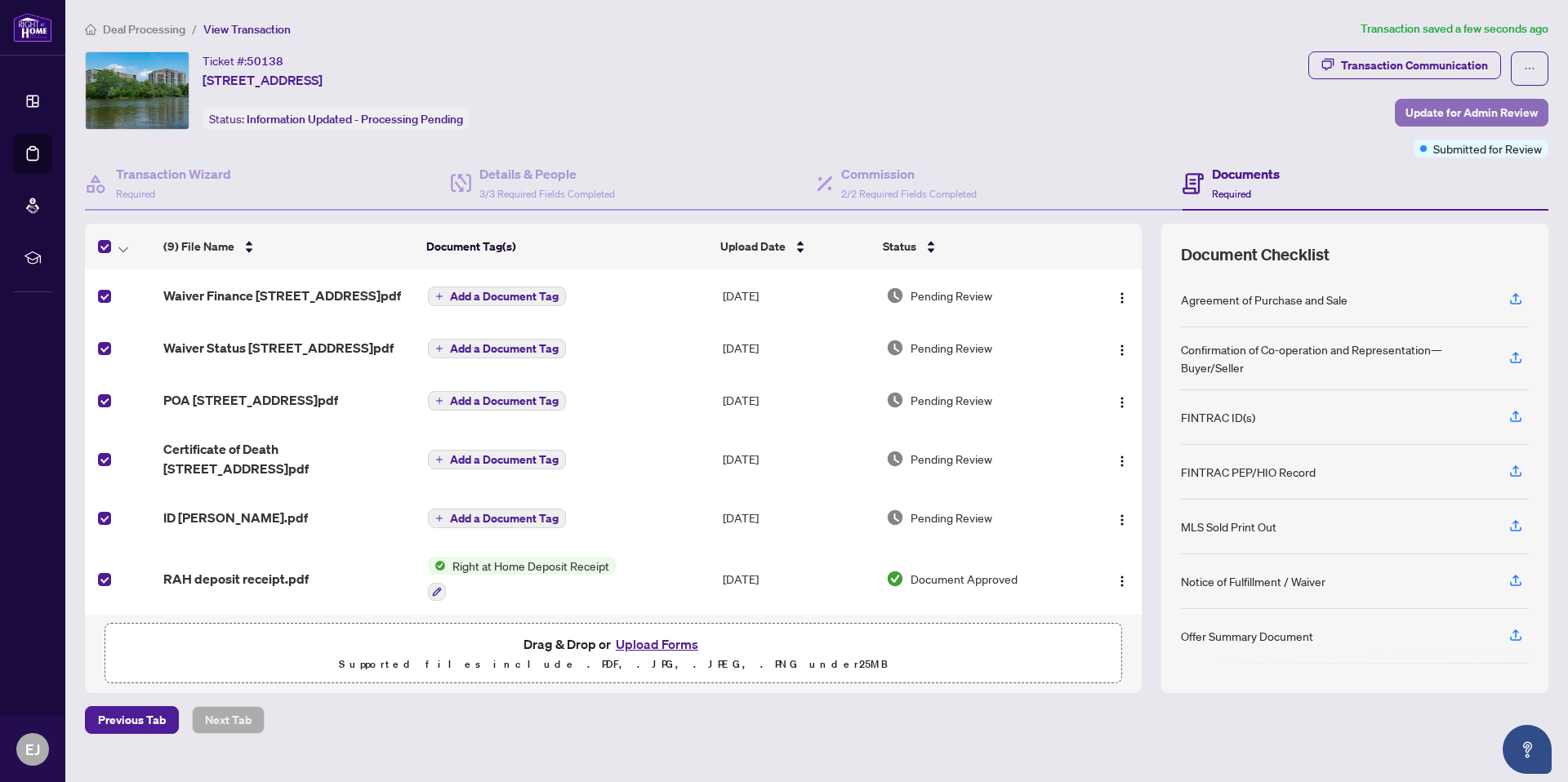
click at [1512, 104] on span "Update for Admin Review" at bounding box center [1472, 113] width 132 height 26
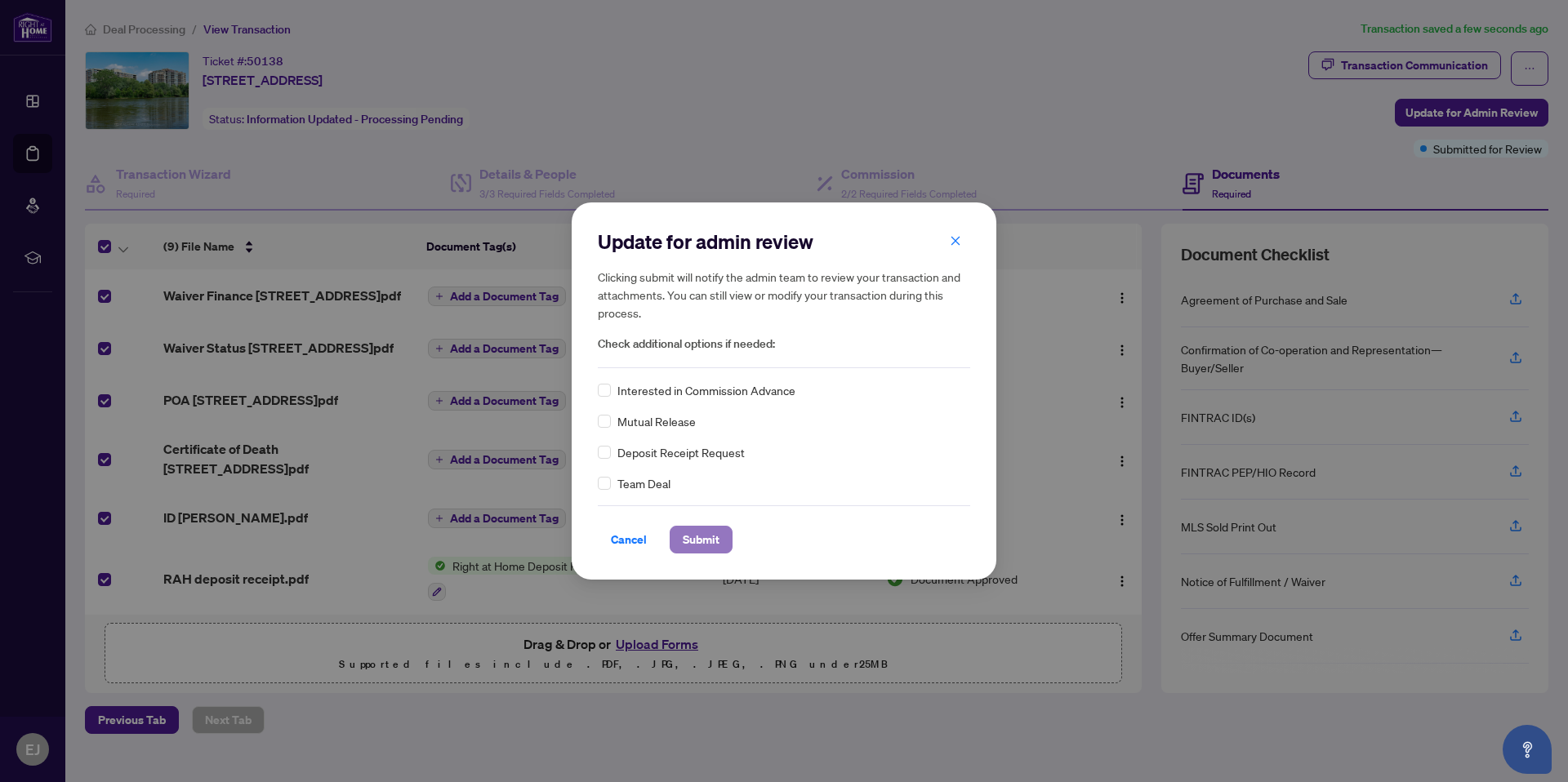
click at [706, 539] on span "Submit" at bounding box center [701, 540] width 37 height 26
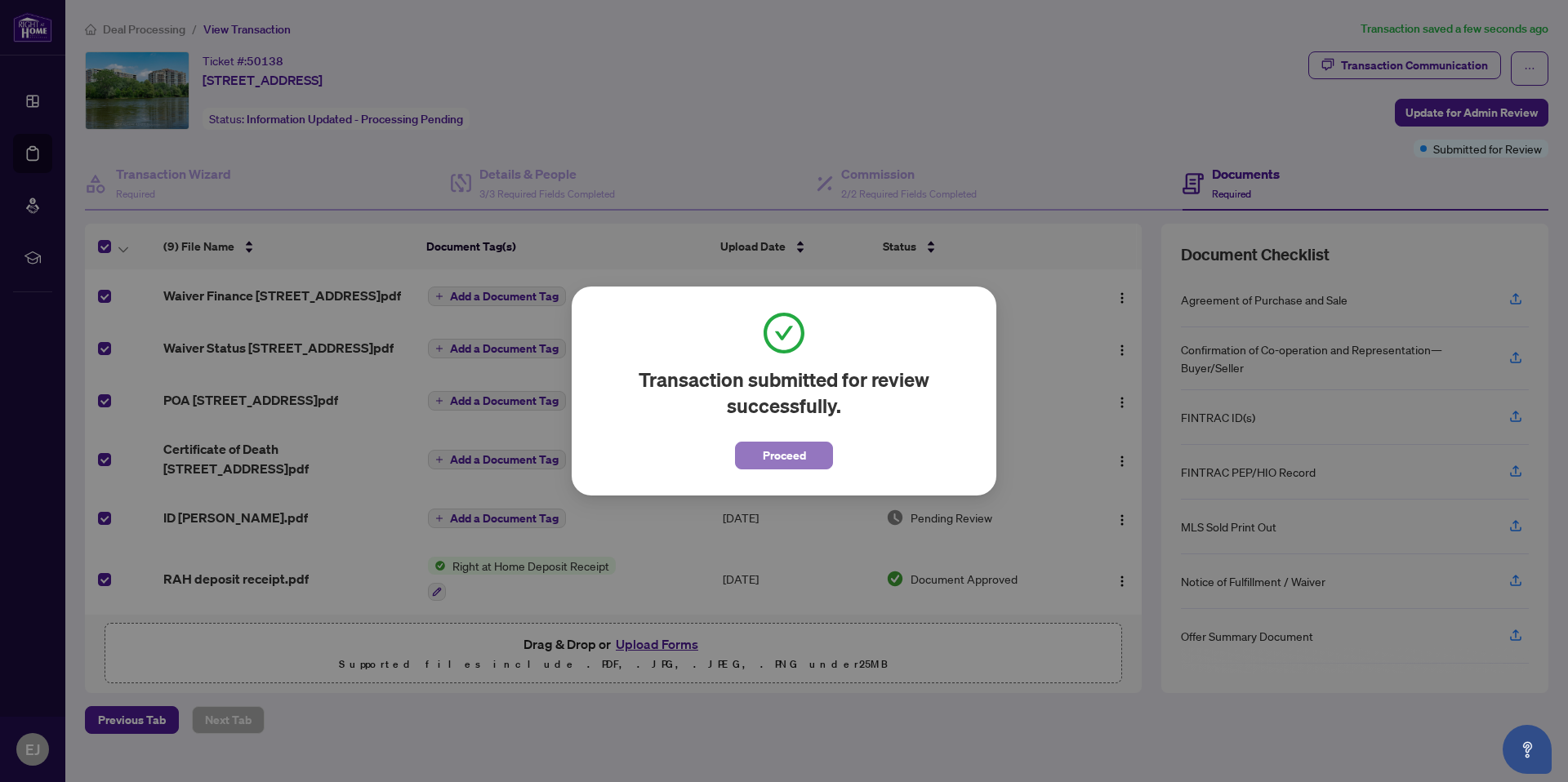
click at [813, 453] on button "Proceed" at bounding box center [784, 455] width 98 height 27
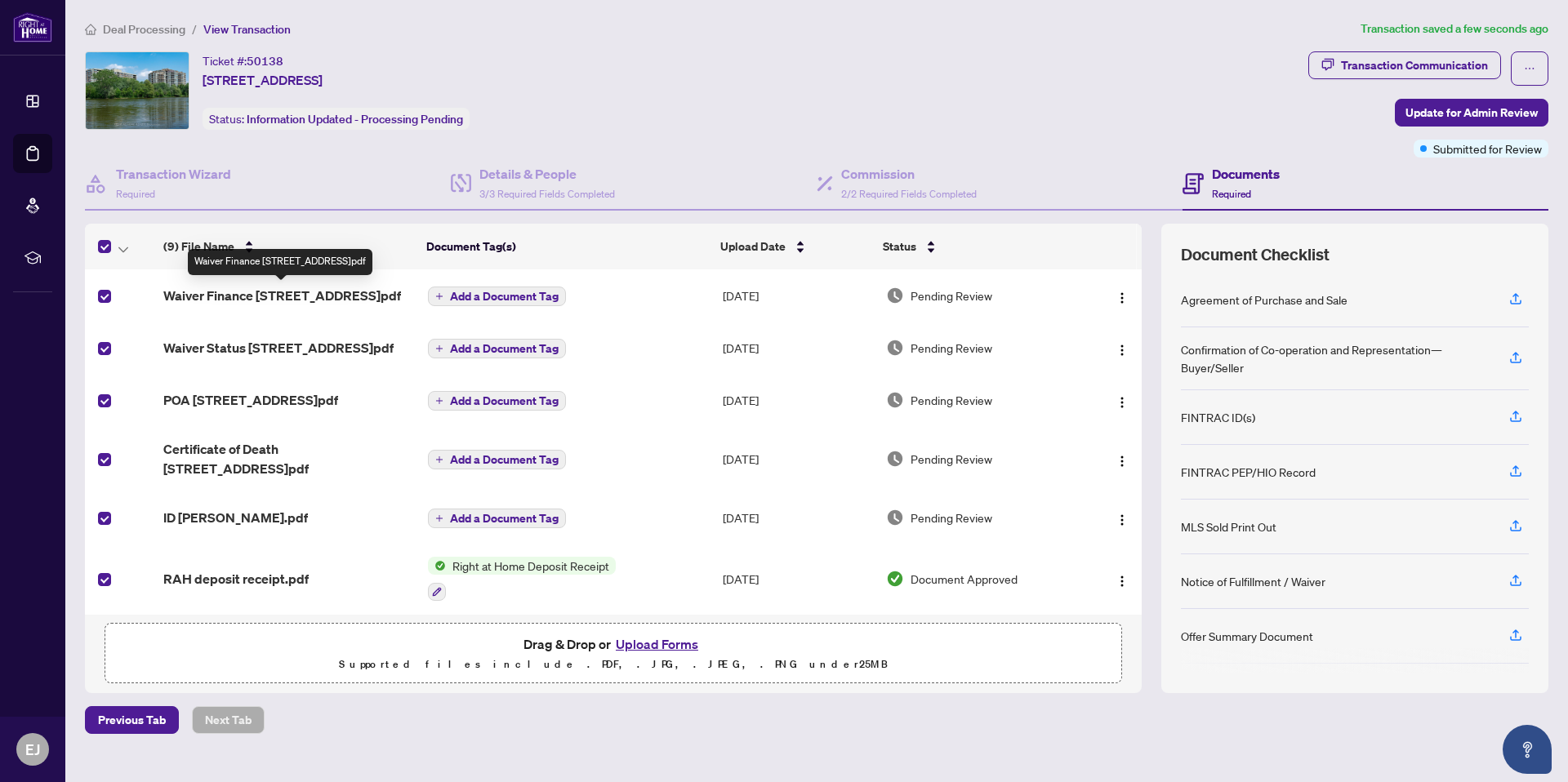
click at [316, 294] on span "Waiver Finance [STREET_ADDRESS]pdf" at bounding box center [282, 296] width 238 height 20
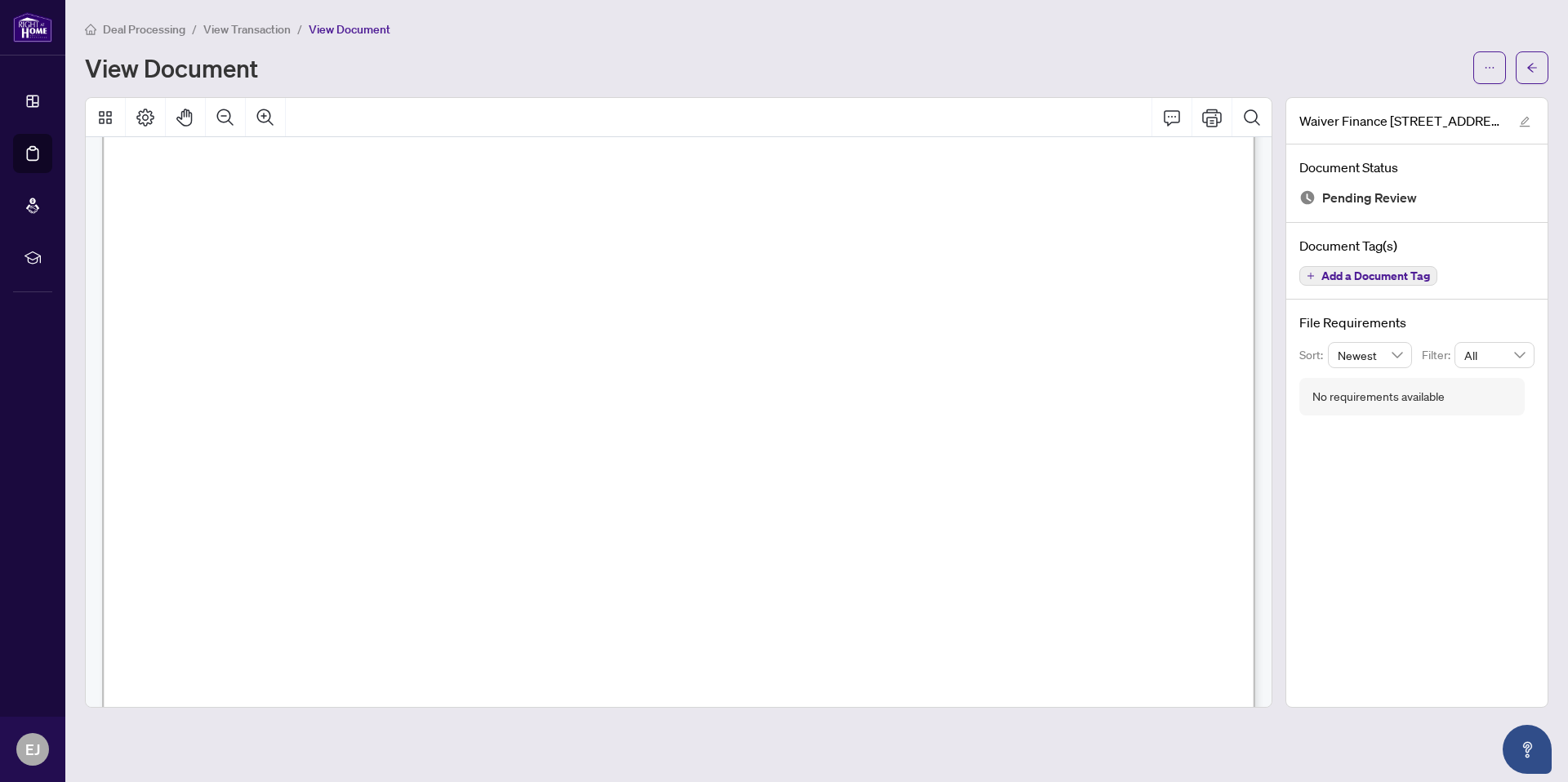
scroll to position [675, 1]
click at [1211, 116] on icon "Print" at bounding box center [1212, 117] width 20 height 18
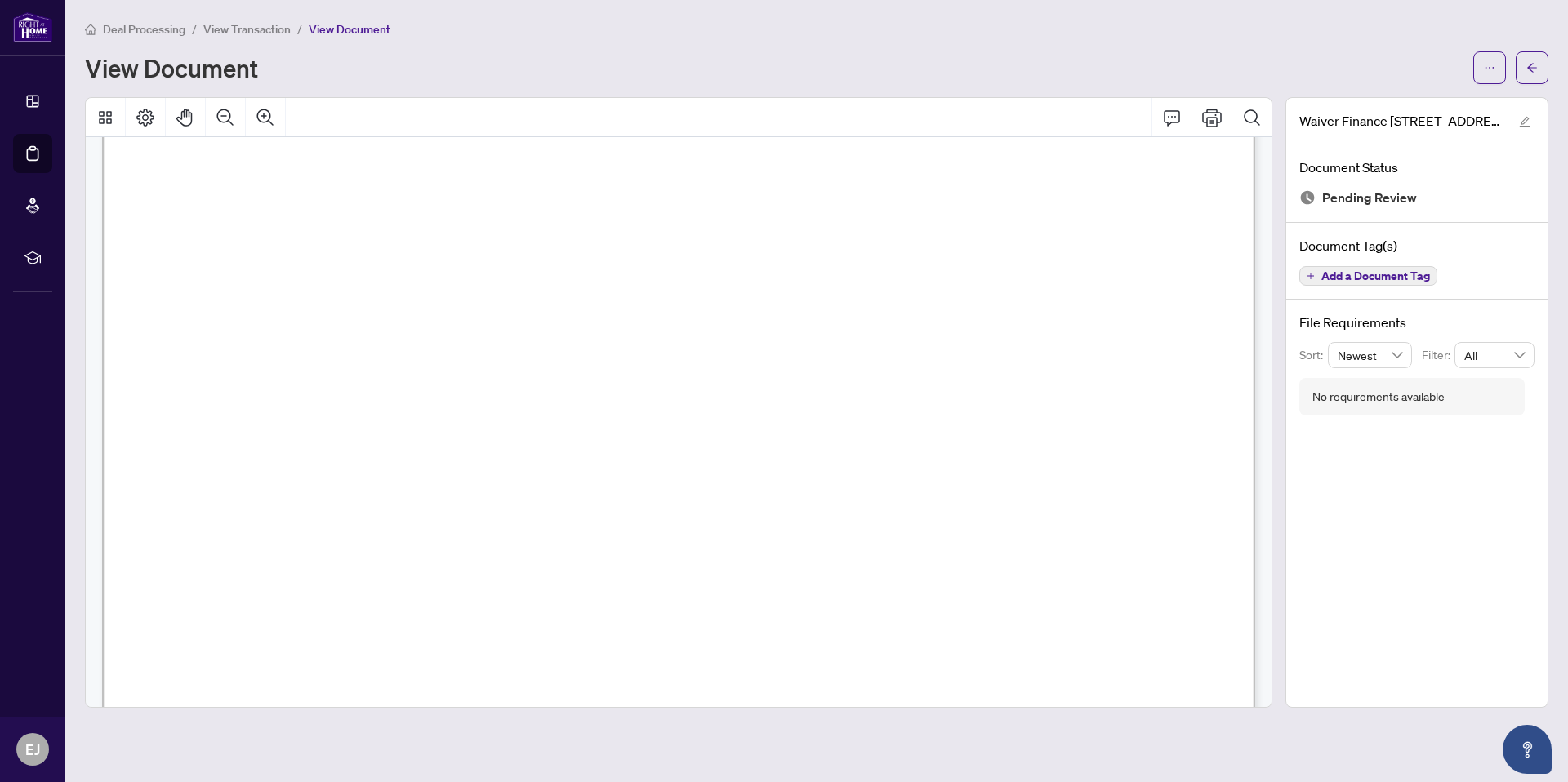
scroll to position [0, 1]
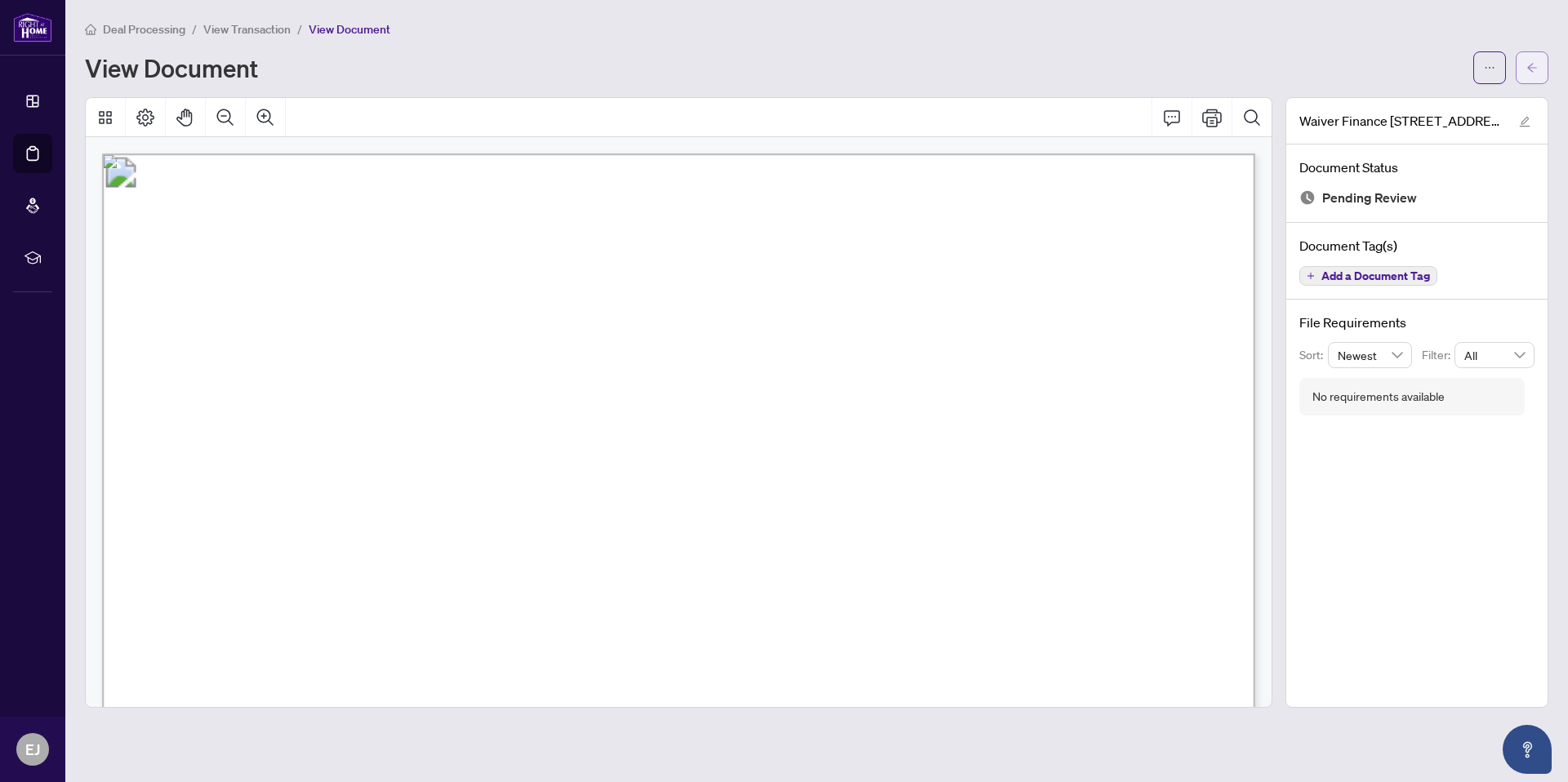
click at [1529, 68] on icon "arrow-left" at bounding box center [1532, 67] width 9 height 9
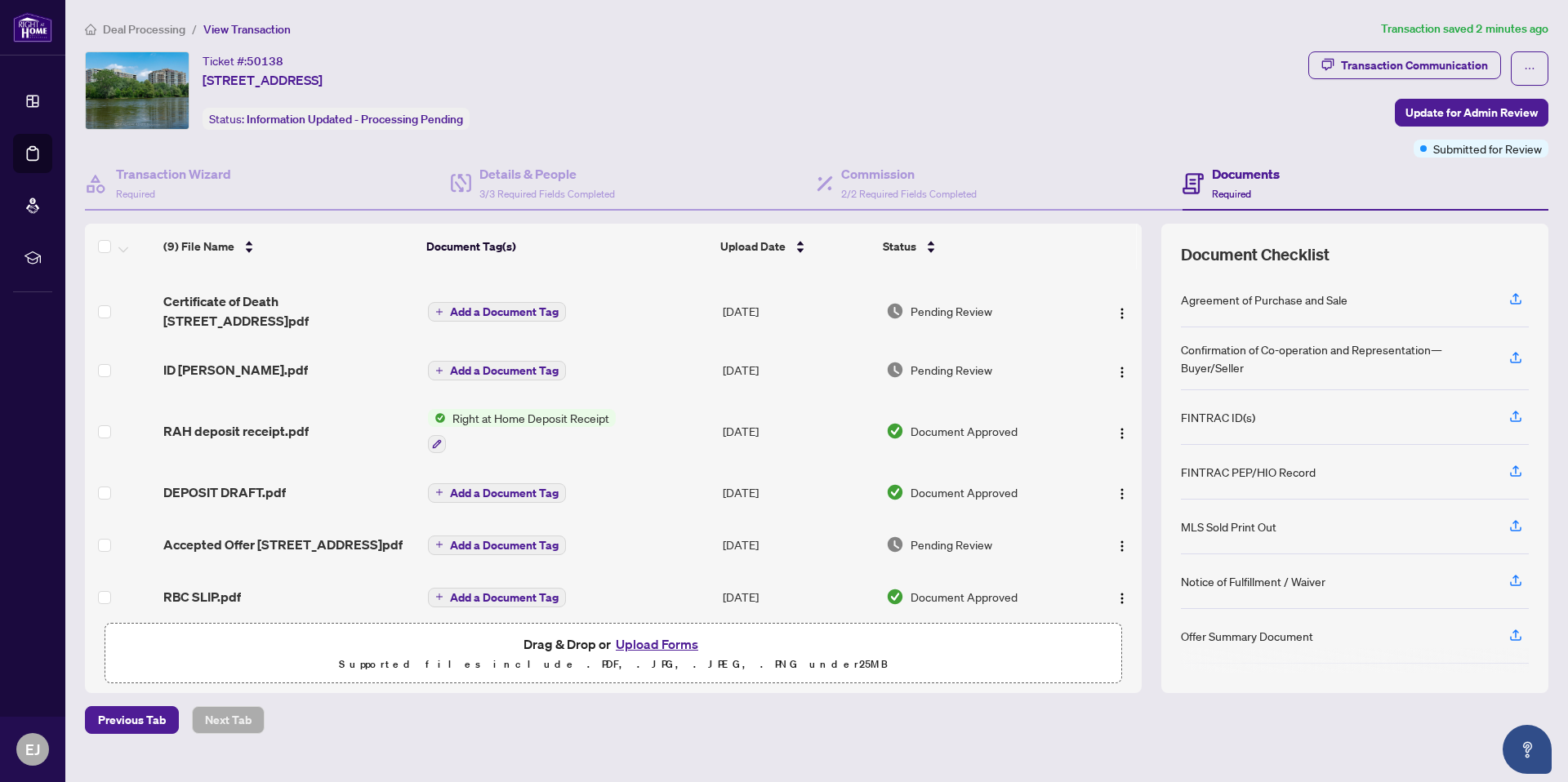
scroll to position [161, 0]
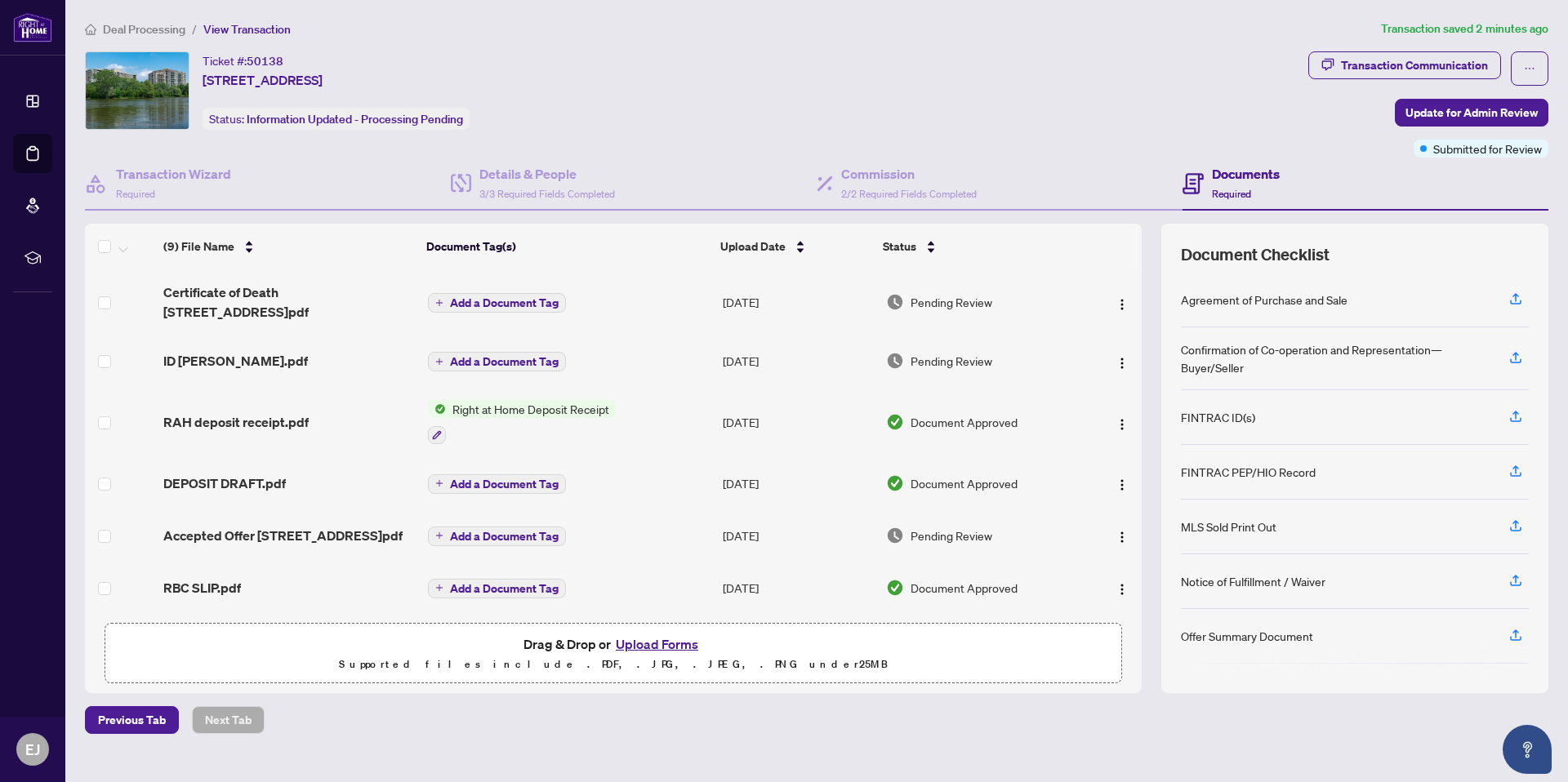
click at [667, 639] on button "Upload Forms" at bounding box center [657, 644] width 92 height 21
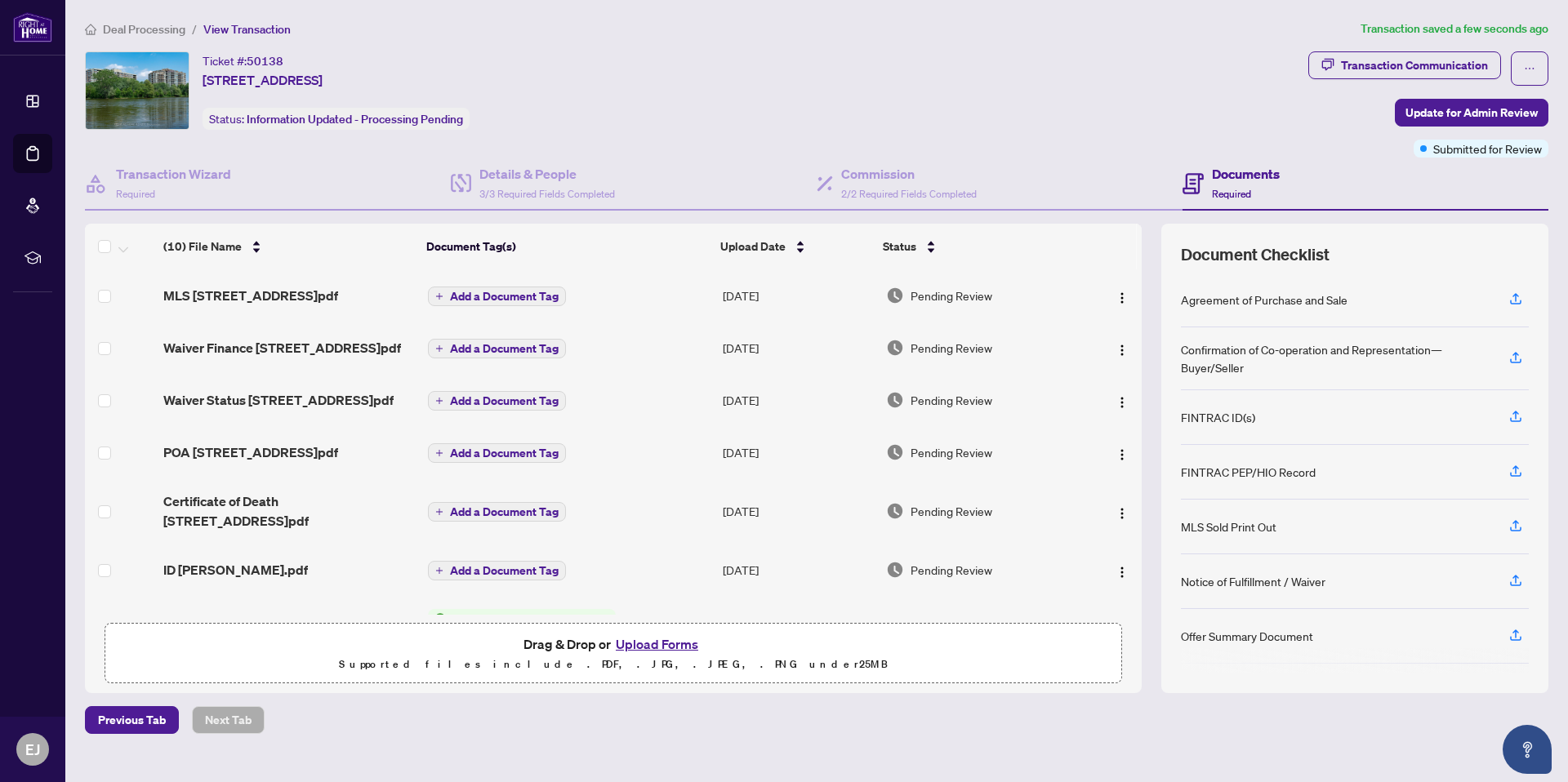
scroll to position [3, 0]
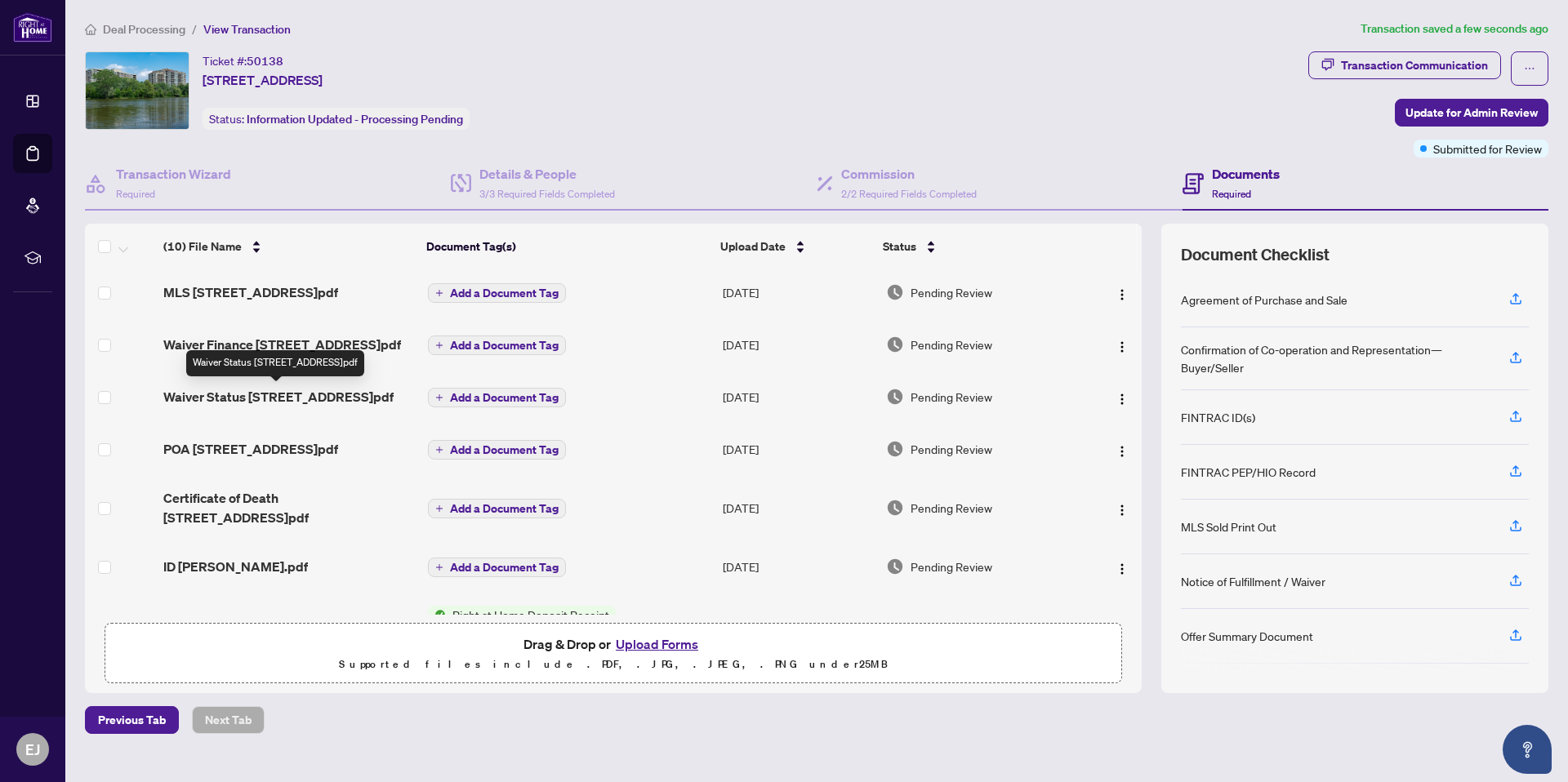
click at [229, 397] on span "Waiver Status [STREET_ADDRESS]pdf" at bounding box center [279, 396] width 230 height 20
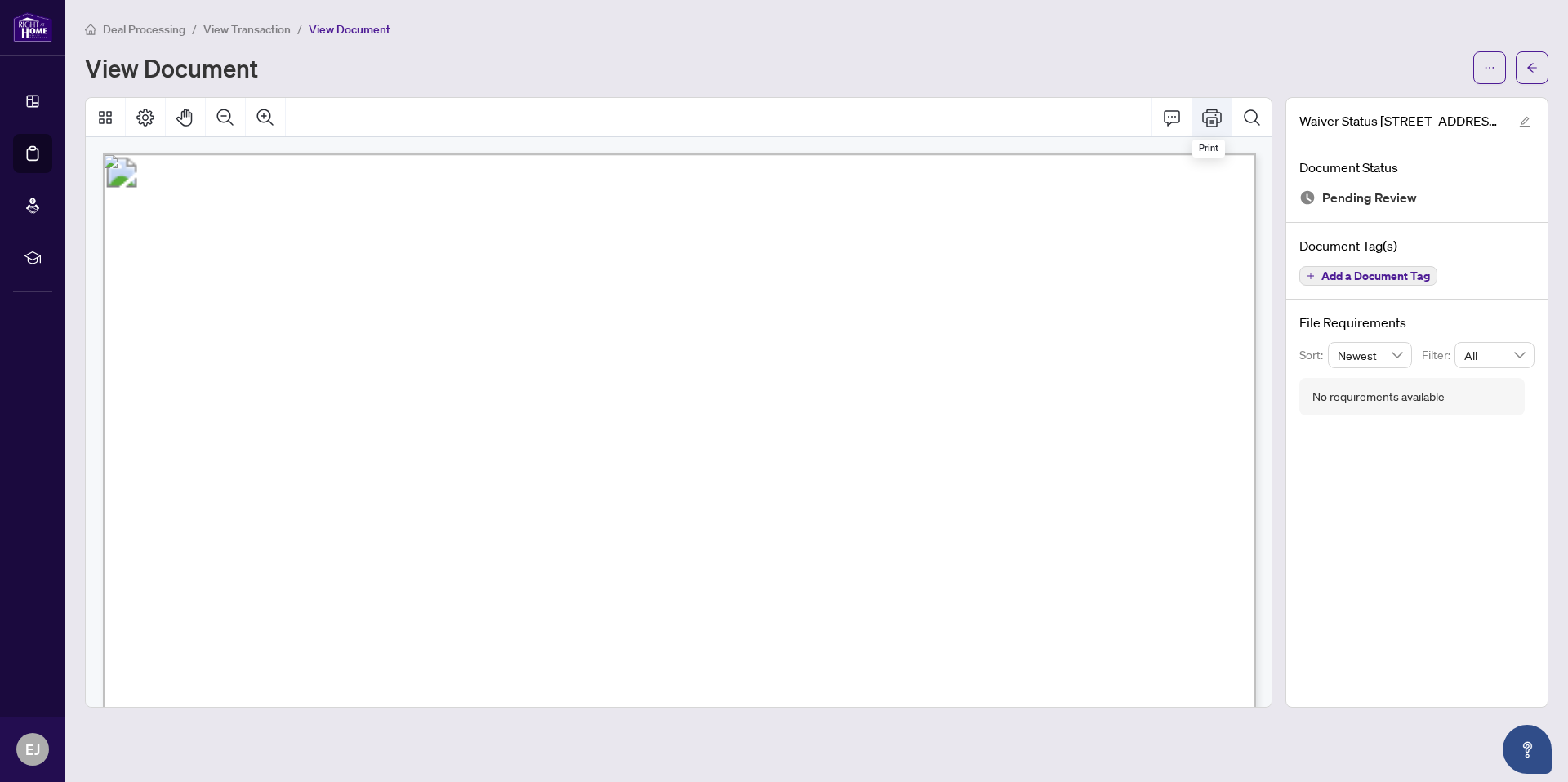
click at [1210, 117] on icon "Print" at bounding box center [1212, 117] width 20 height 20
click at [1530, 68] on icon "arrow-left" at bounding box center [1532, 67] width 9 height 9
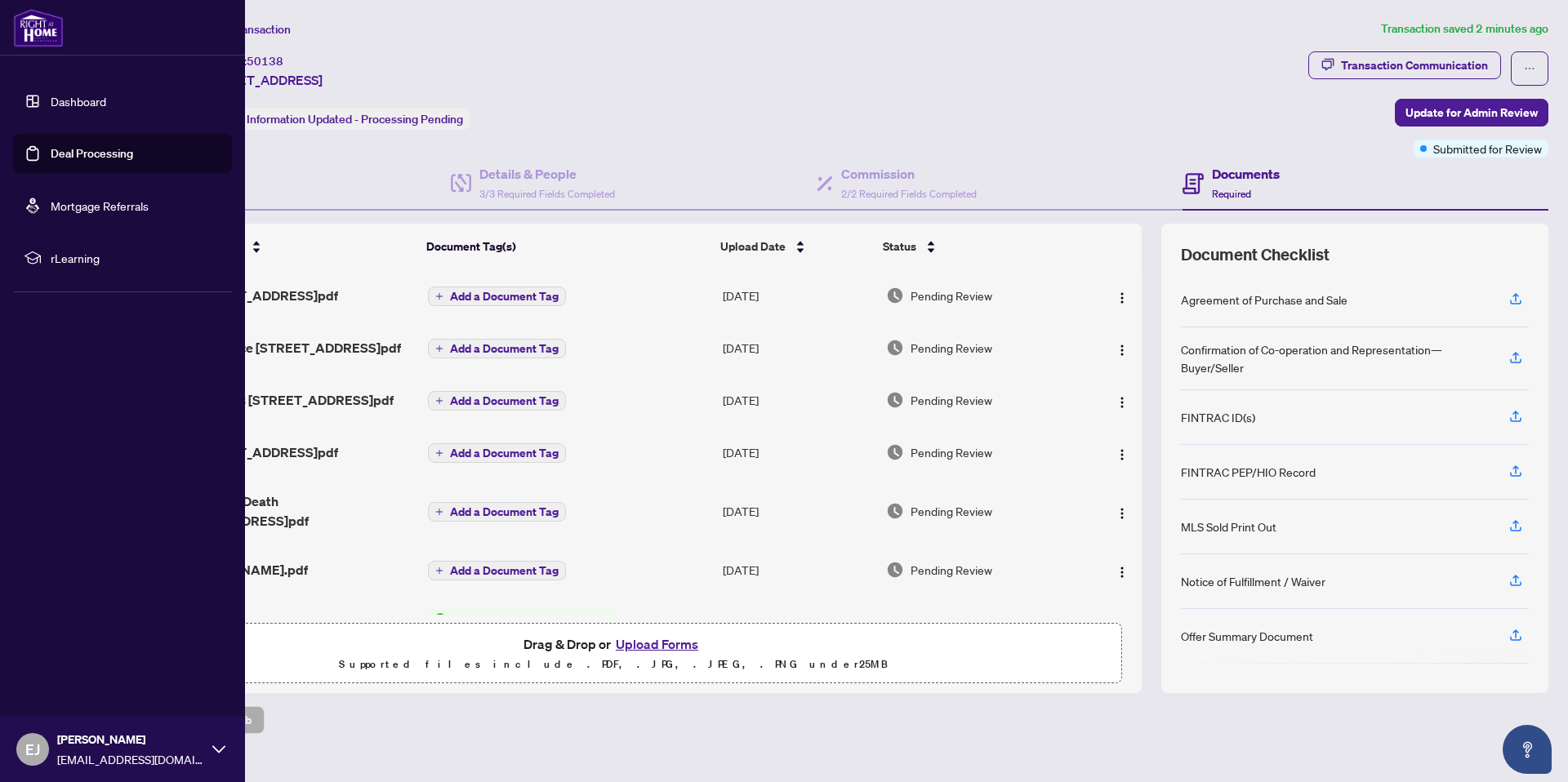
click at [68, 155] on link "Deal Processing" at bounding box center [92, 153] width 83 height 15
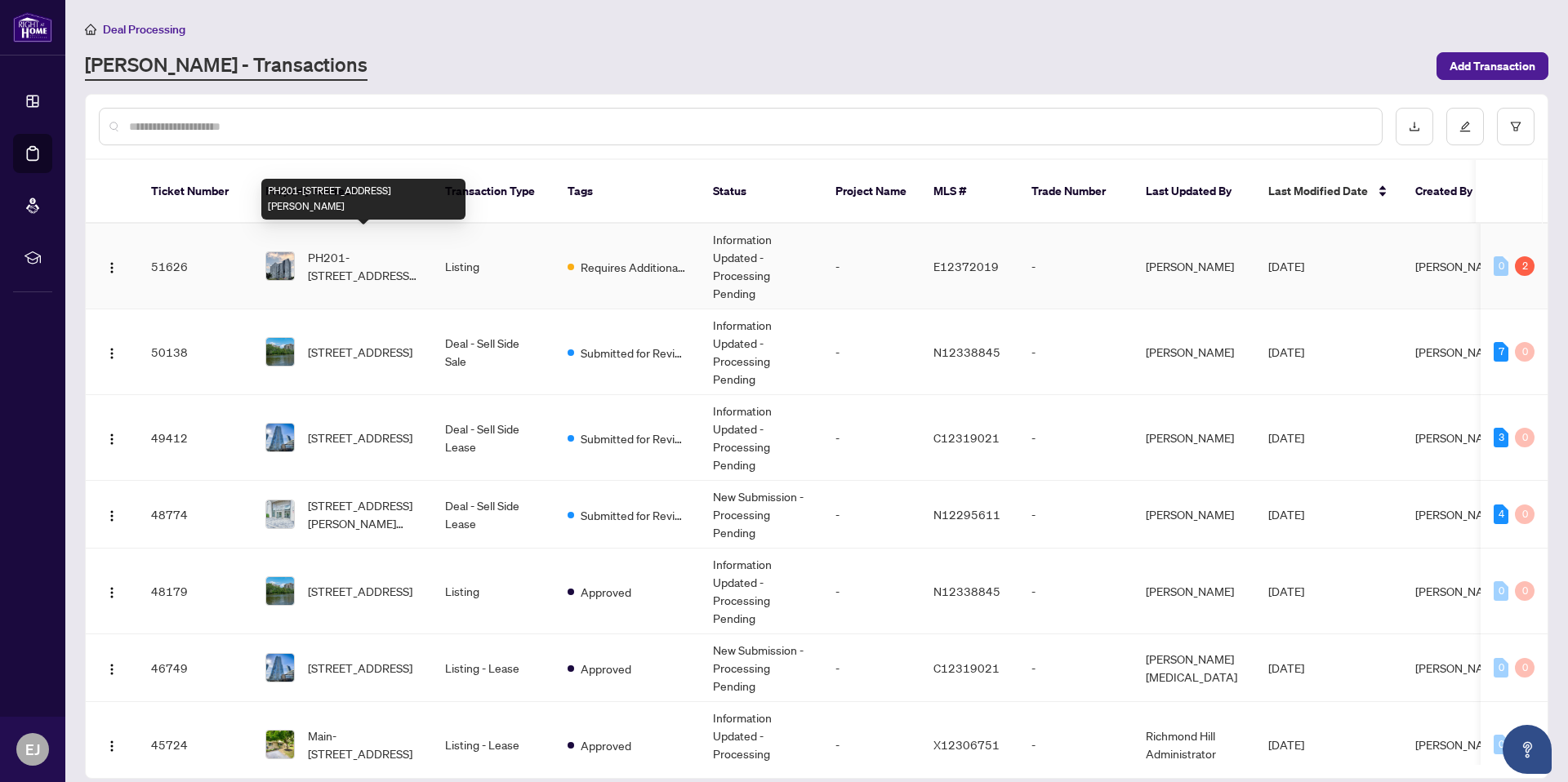
click at [341, 248] on span "PH201-[STREET_ADDRESS][PERSON_NAME]" at bounding box center [363, 266] width 111 height 36
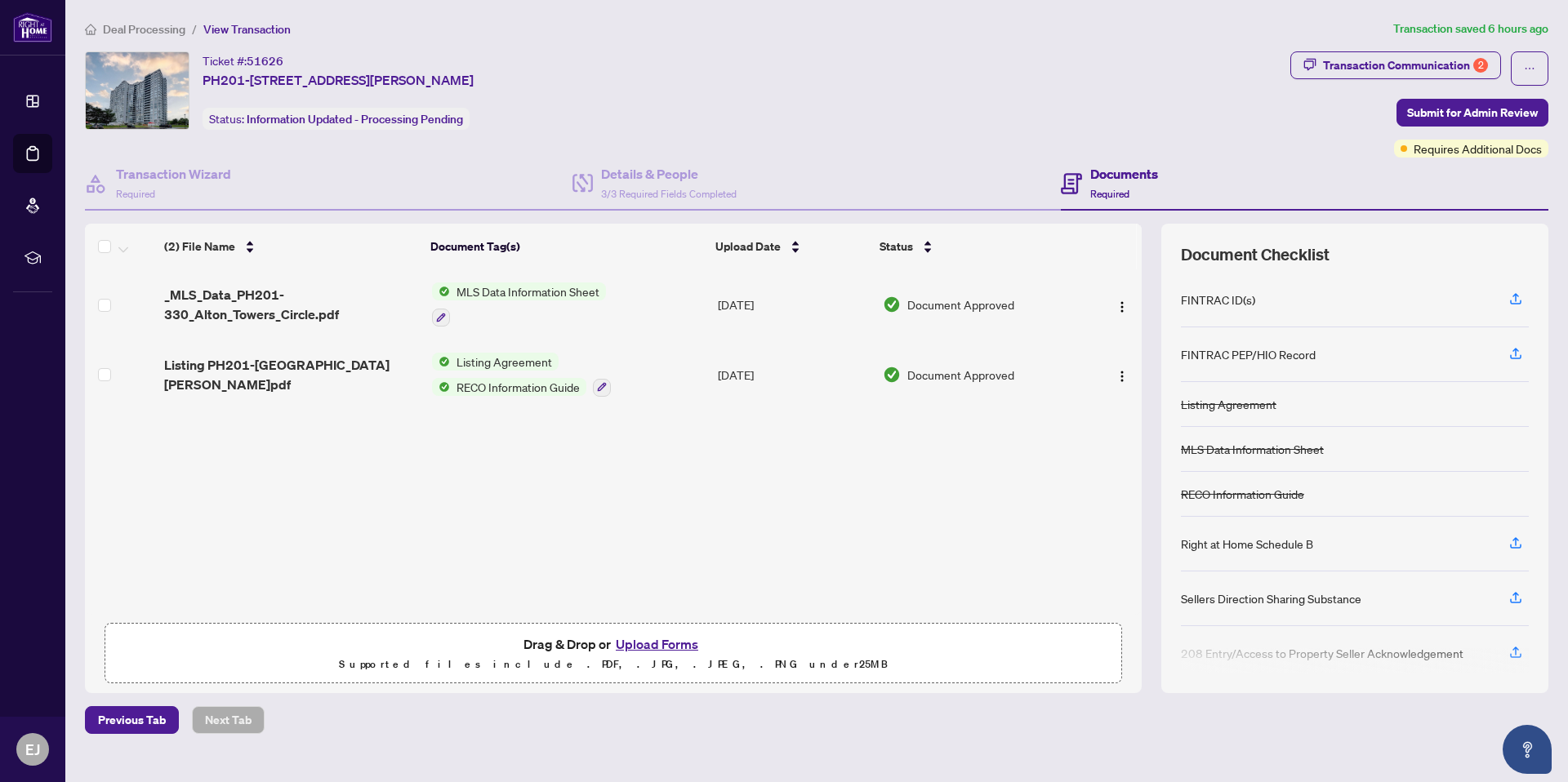
click at [661, 640] on button "Upload Forms" at bounding box center [657, 644] width 92 height 21
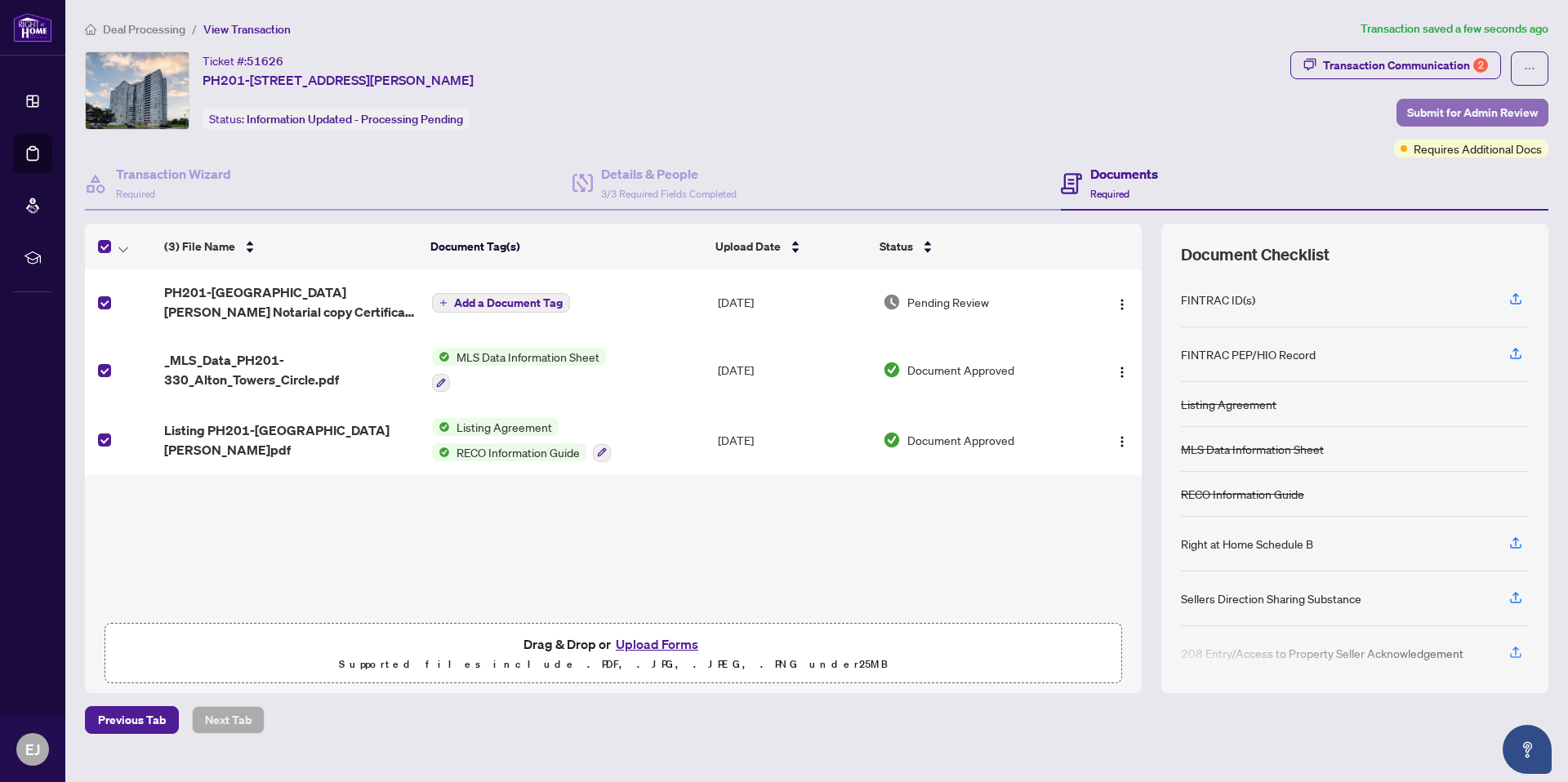
click at [1490, 112] on span "Submit for Admin Review" at bounding box center [1473, 113] width 131 height 26
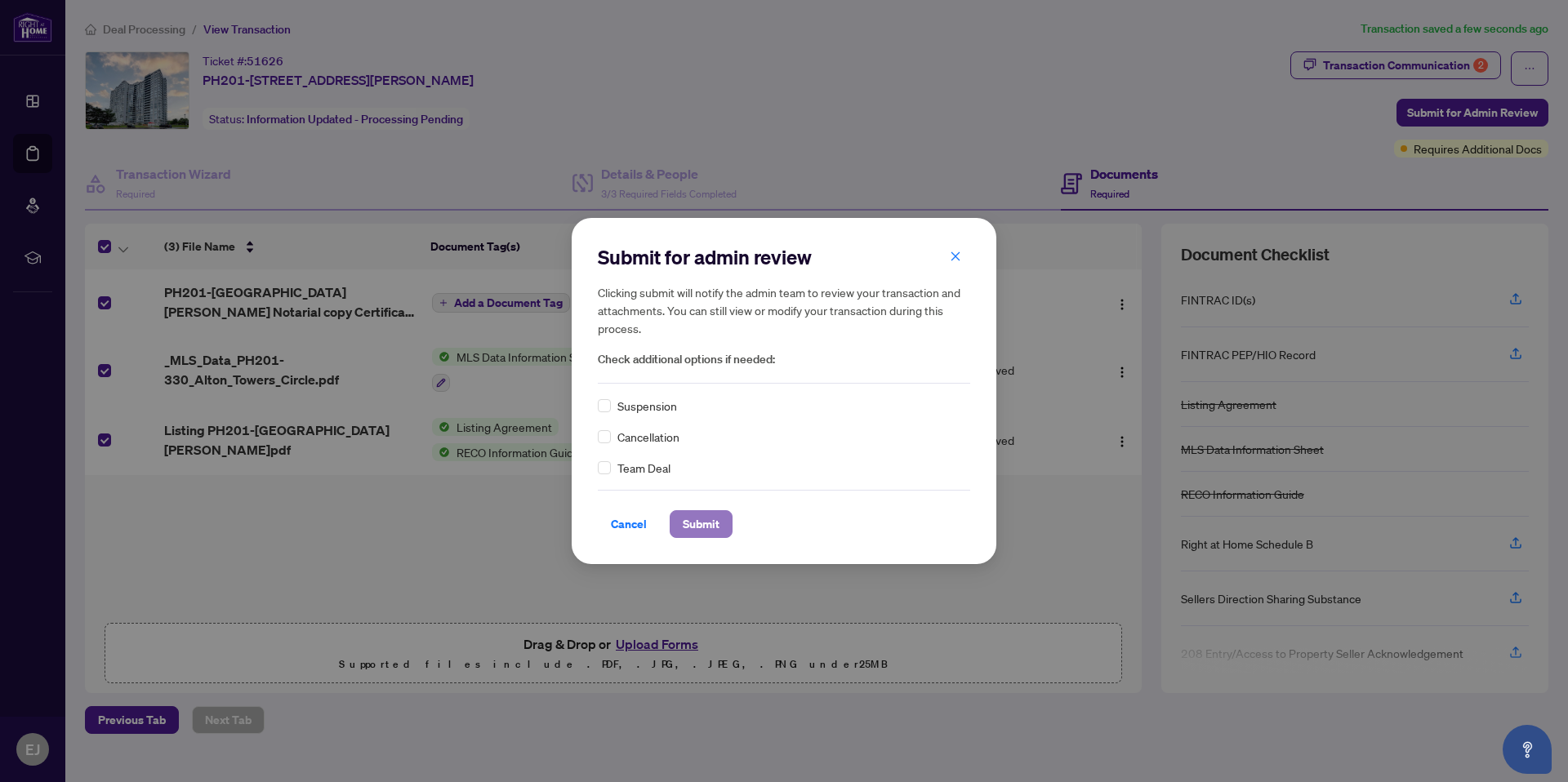
click at [699, 526] on span "Submit" at bounding box center [701, 524] width 37 height 26
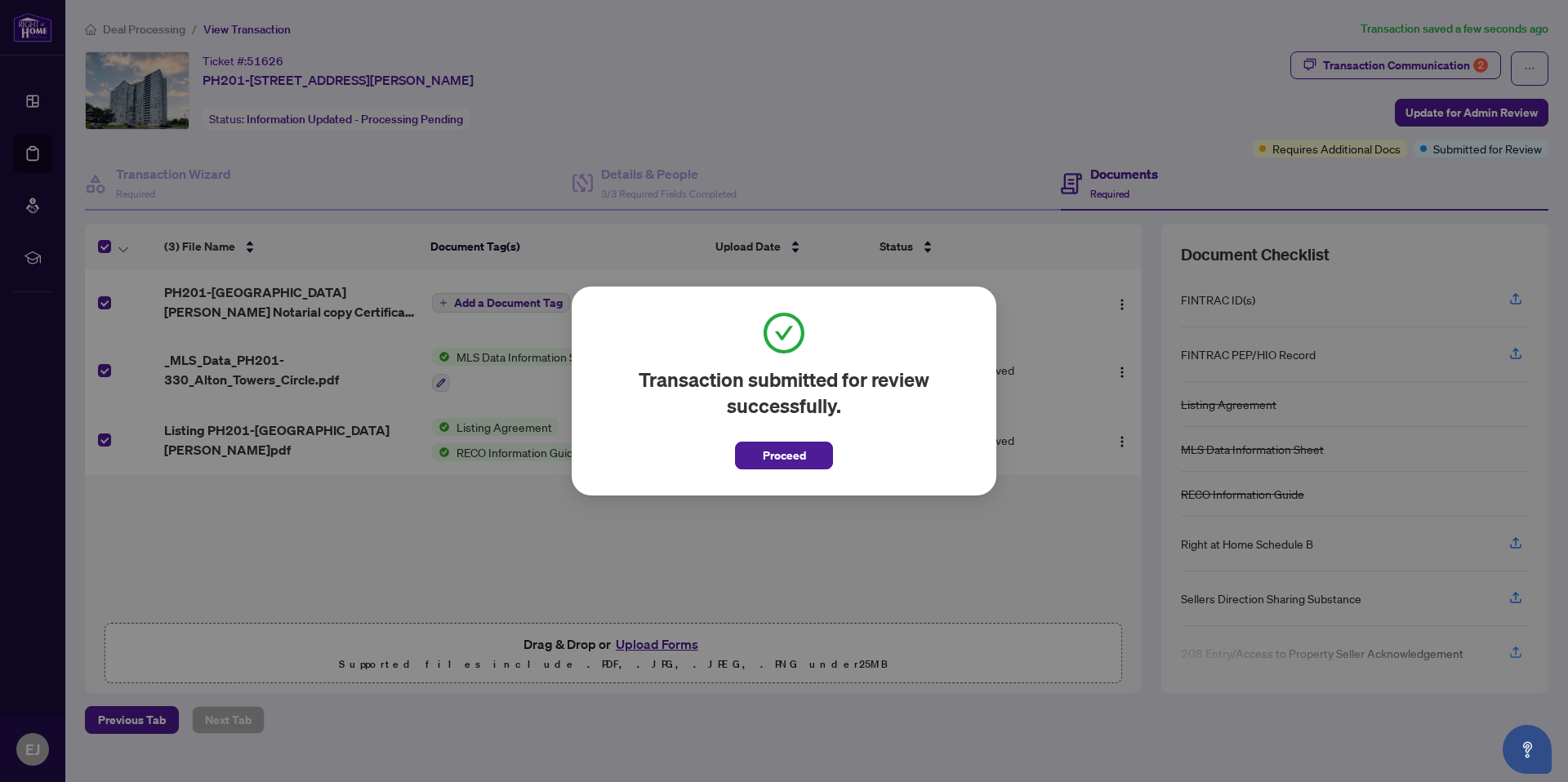
click at [780, 459] on span "Proceed" at bounding box center [785, 455] width 43 height 26
